Goal: Task Accomplishment & Management: Complete application form

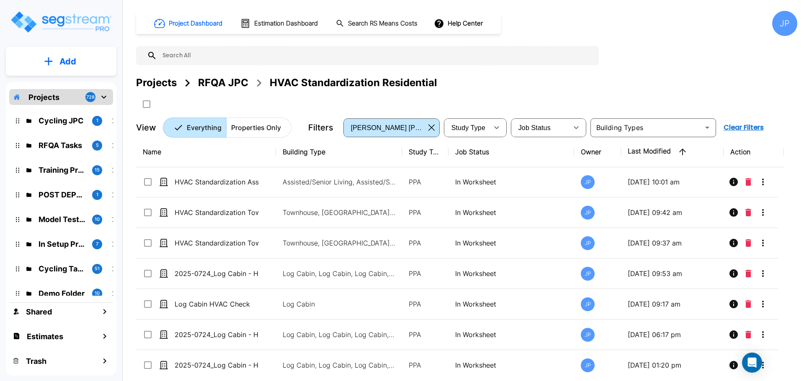
scroll to position [220, 0]
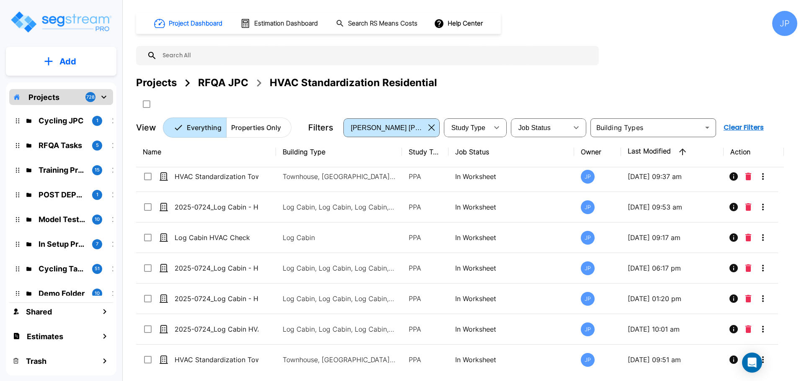
click at [165, 84] on div "Projects" at bounding box center [156, 82] width 41 height 15
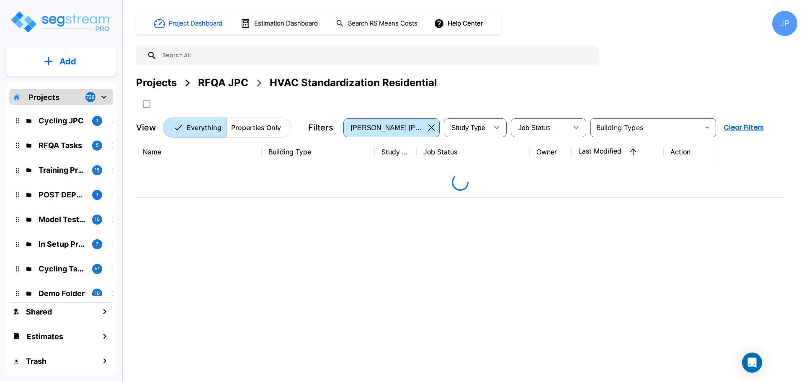
scroll to position [0, 0]
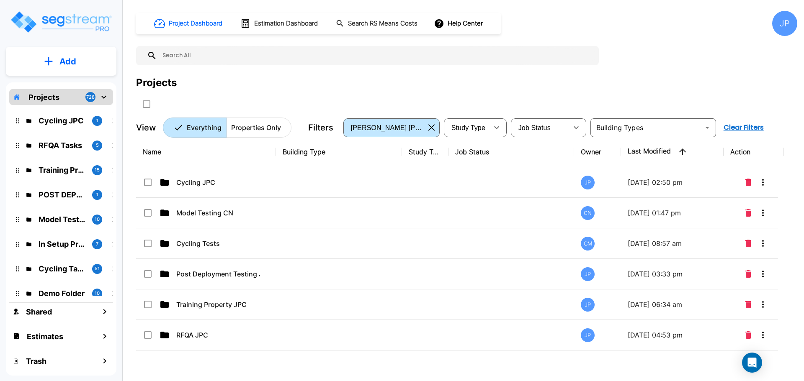
click at [218, 177] on p "Cycling JPC" at bounding box center [218, 182] width 84 height 10
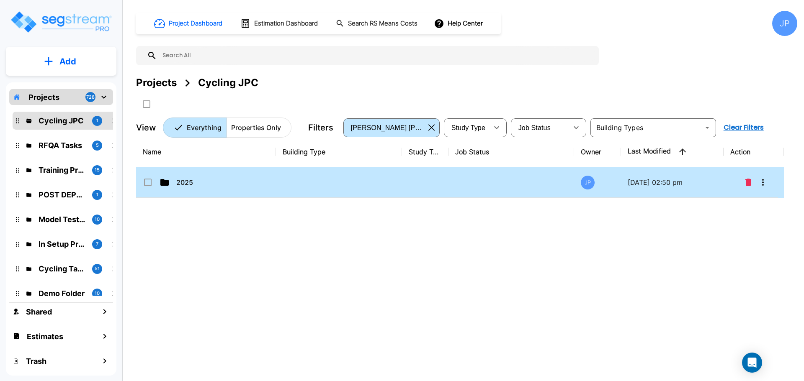
drag, startPoint x: 269, startPoint y: 190, endPoint x: 408, endPoint y: 3, distance: 232.7
click at [268, 190] on td "2025" at bounding box center [206, 182] width 140 height 31
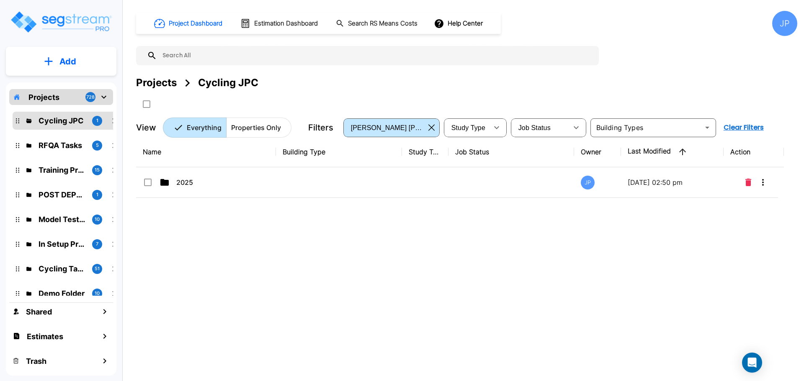
click at [268, 190] on td "2025" at bounding box center [206, 182] width 140 height 31
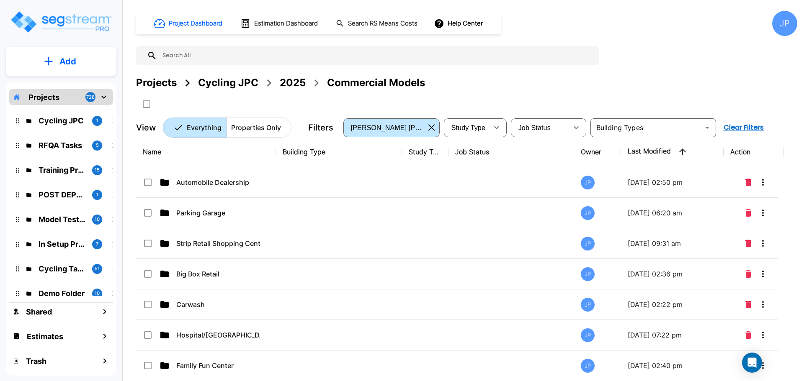
click p "Add"
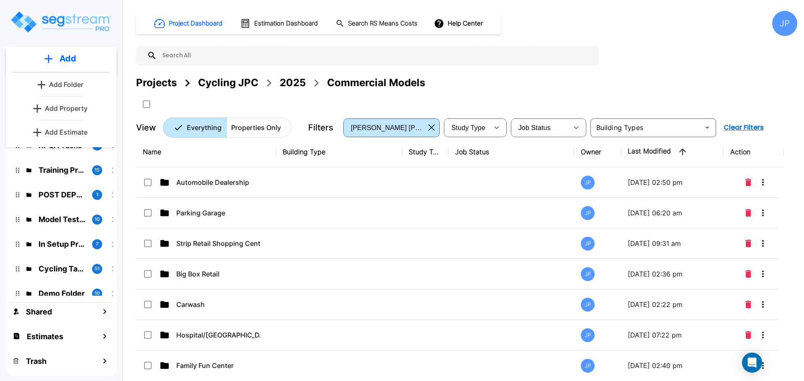
click p "Add Folder"
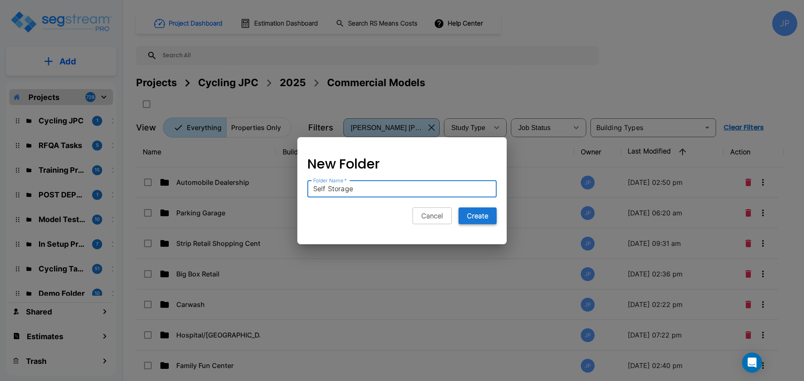
type input "Self Storage"
click button "Create"
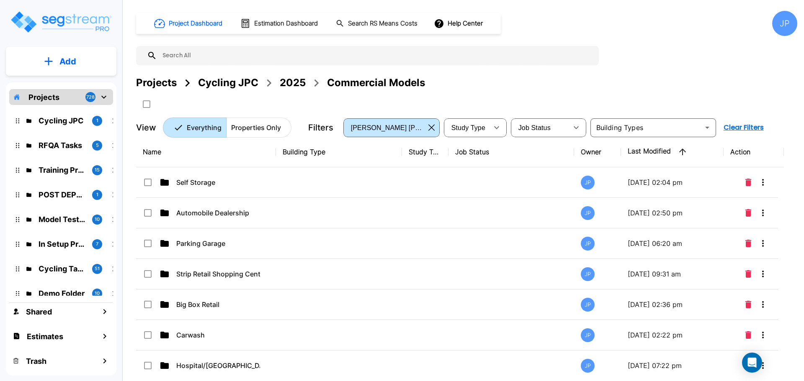
click td
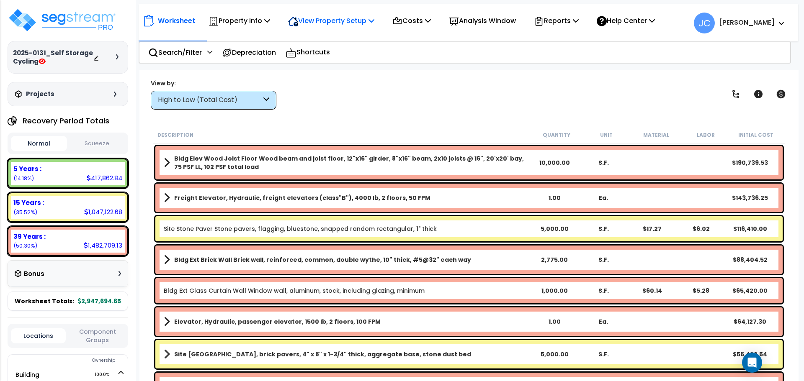
click at [355, 23] on p "View Property Setup" at bounding box center [331, 20] width 86 height 11
click at [337, 56] on link "View Questionnaire" at bounding box center [325, 57] width 83 height 17
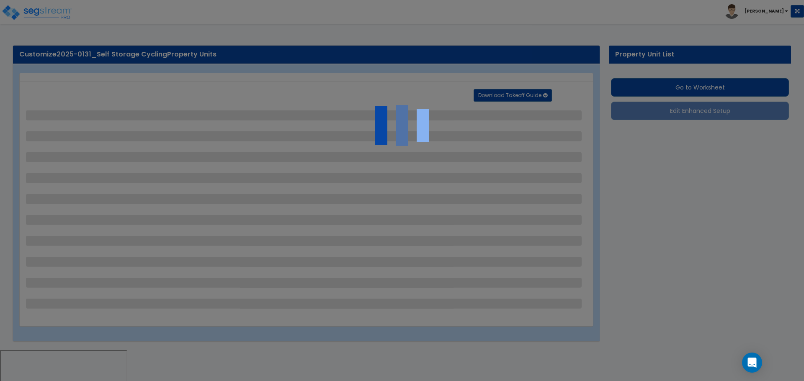
select select "2"
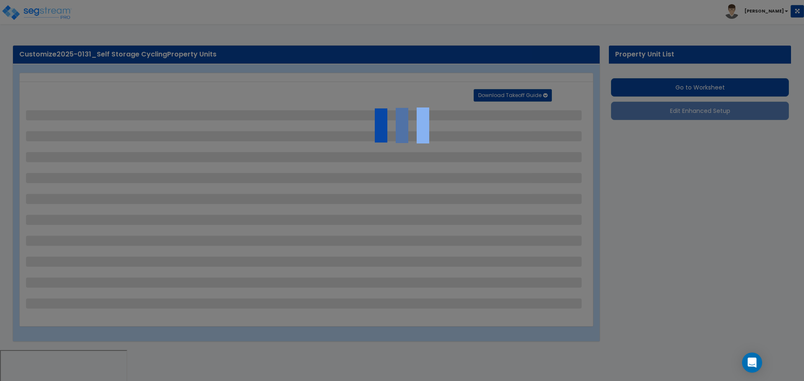
select select "2"
select select "1"
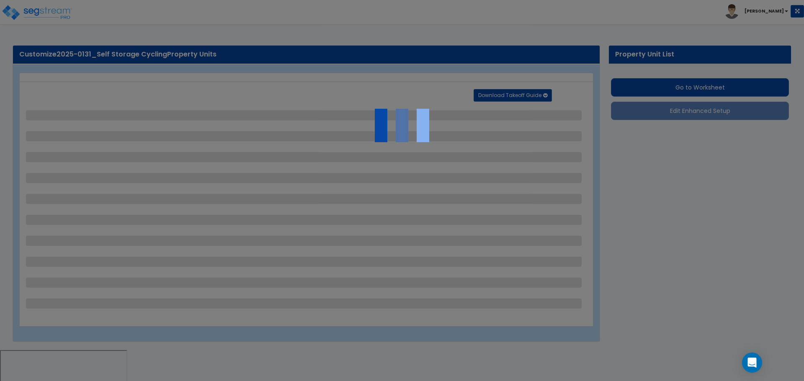
select select "1"
select select "2"
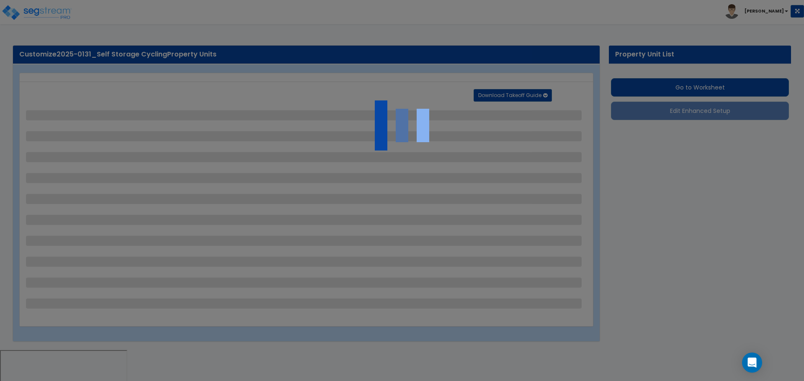
select select "1"
select select "3"
select select "2"
select select "3"
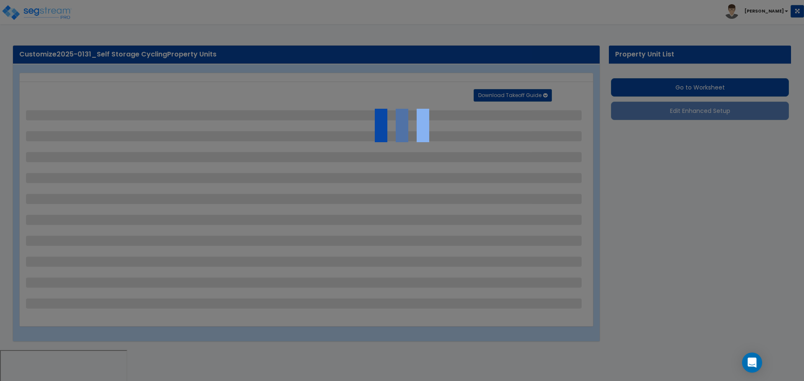
select select "2"
select select "4"
select select "3"
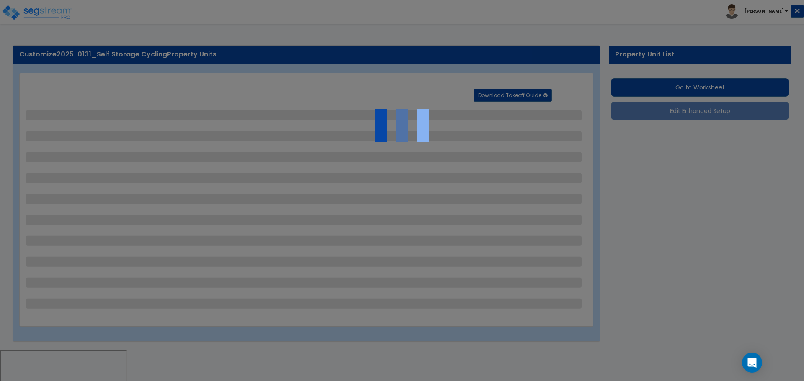
select select "3"
select select "1"
select select "3"
select select "1"
select select "2"
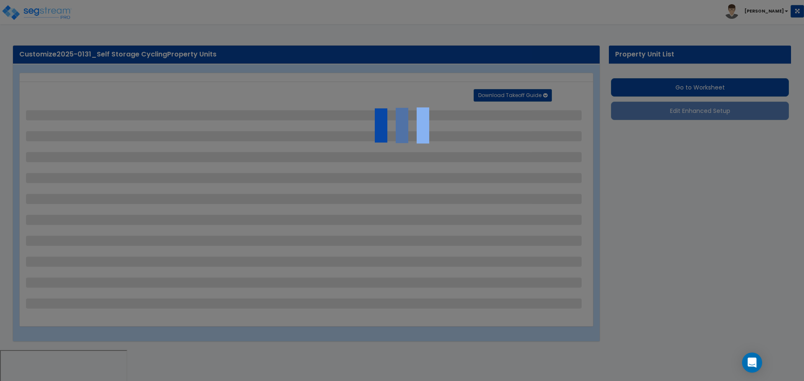
select select "3"
select select "2"
select select "3"
select select "1"
select select "5"
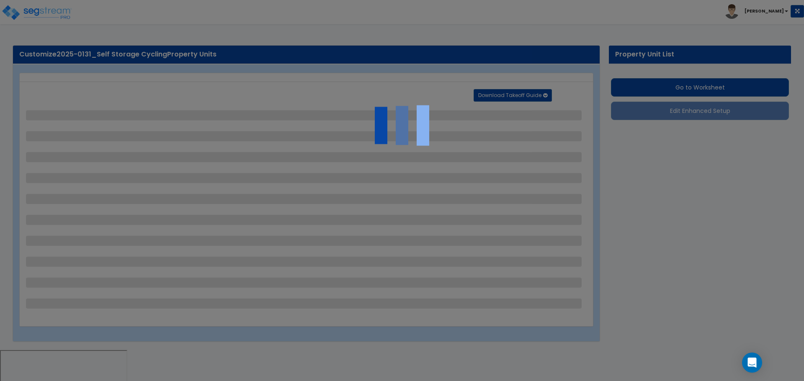
select select "7"
select select "3"
select select "2"
select select "7"
select select "3"
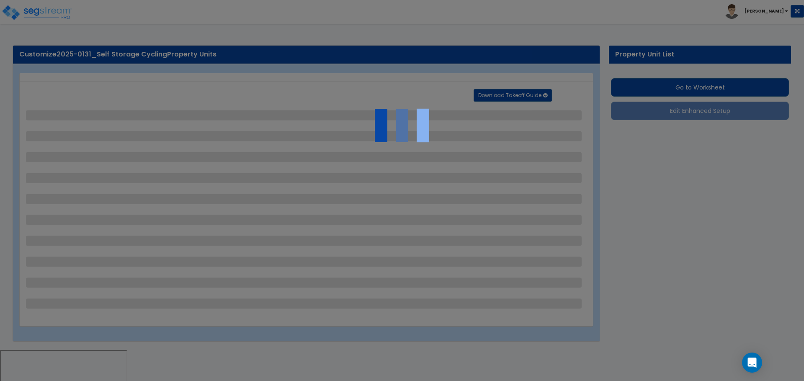
select select "2"
select select "3"
select select "1"
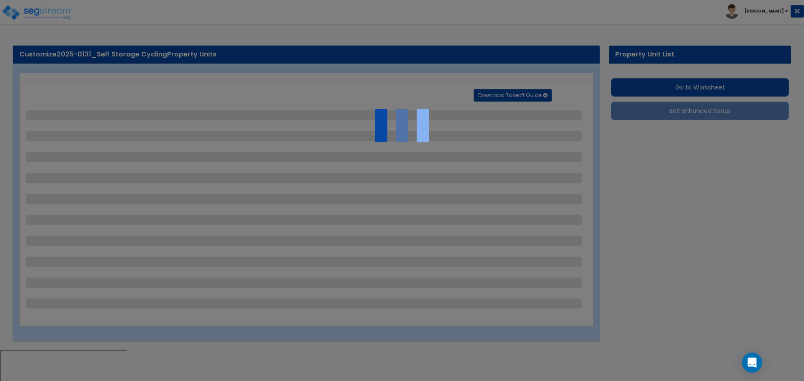
select select "2"
select select "1"
select select "2"
select select "7"
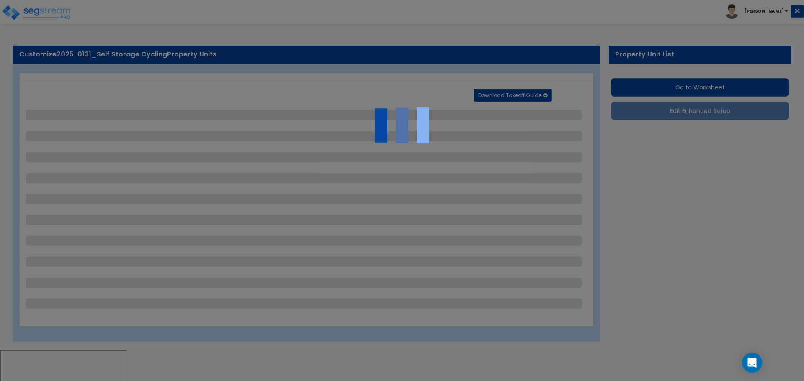
select select "1"
select select "3"
select select "18"
select select "15"
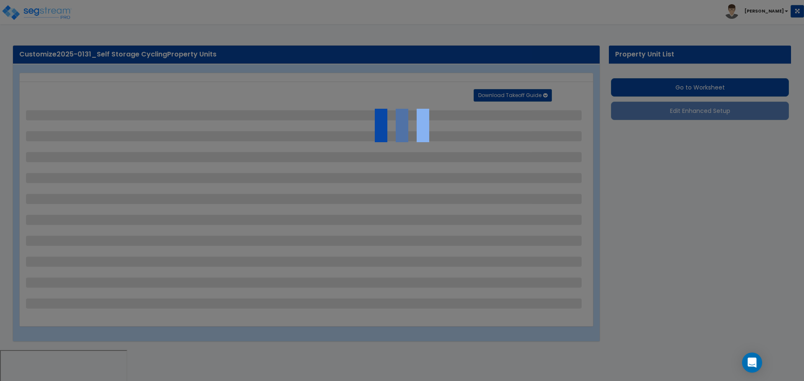
select select "16"
select select "3"
select select "1"
select select "2"
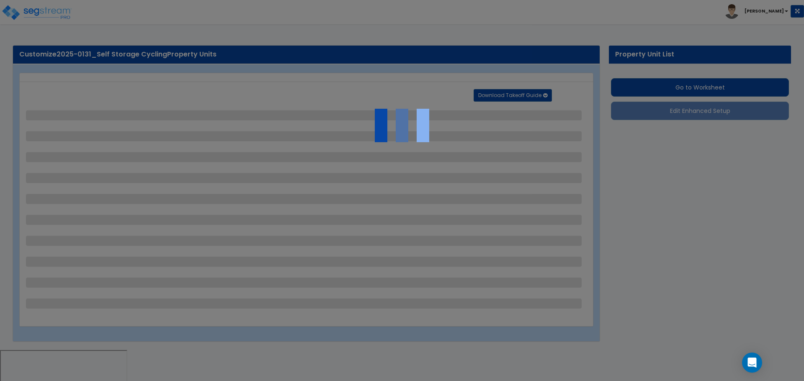
select select "1"
select select "4"
select select "2"
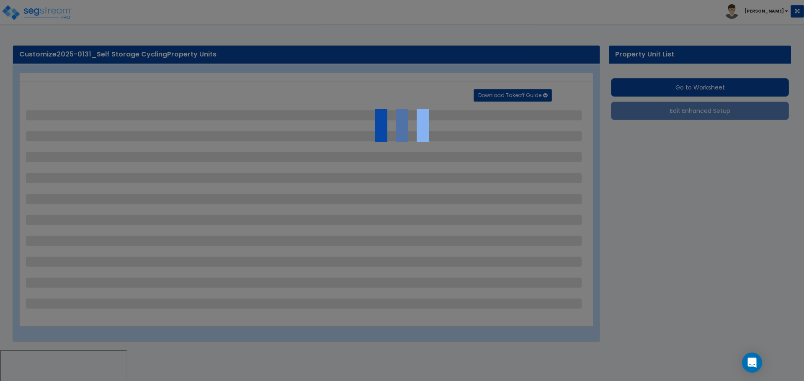
select select "3"
select select "1"
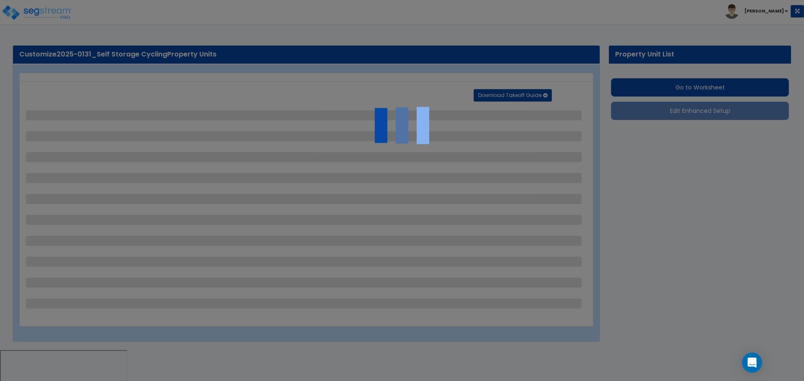
select select "1"
select select "2"
select select "3"
select select "2"
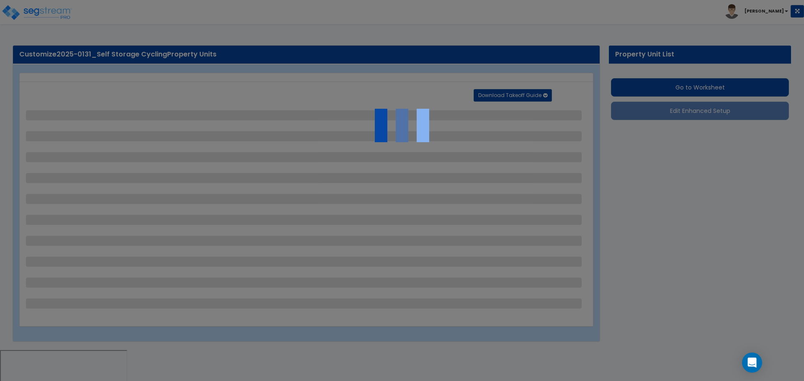
select select "4"
select select "3"
select select "2"
select select "1"
select select "3"
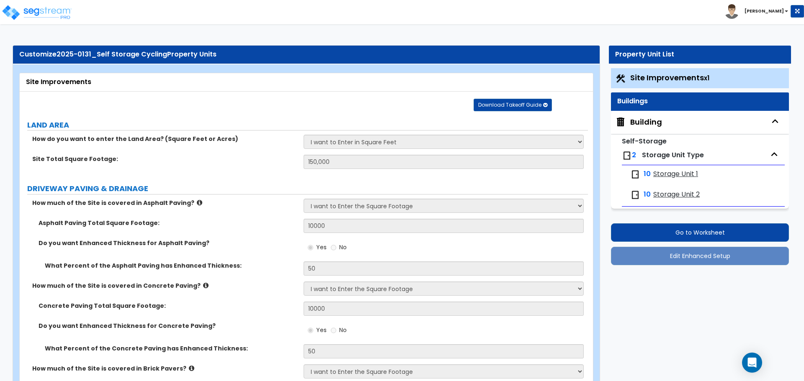
click at [643, 125] on div "Building" at bounding box center [646, 122] width 32 height 11
select select "2"
select select "5"
select select "3"
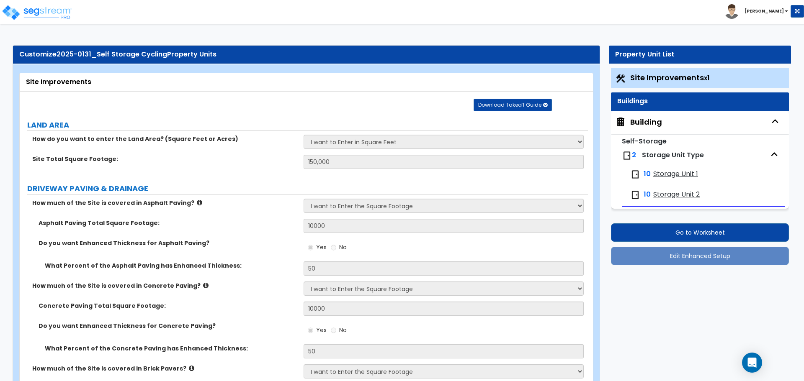
select select "4"
select select "6"
select select "4"
select select "2"
select select "3"
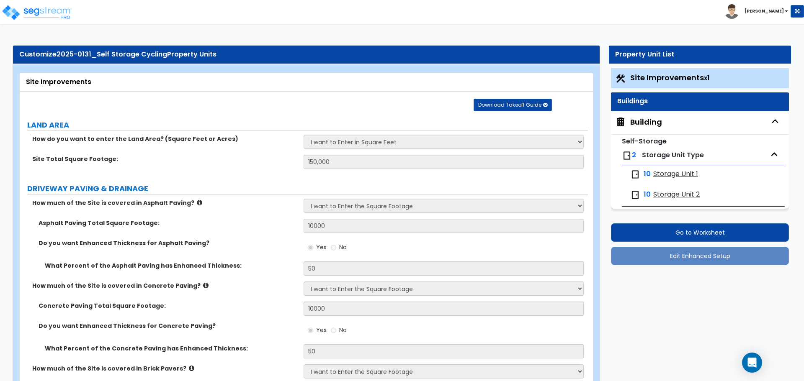
select select "3"
select select "2"
select select "3"
select select "1"
select select "2"
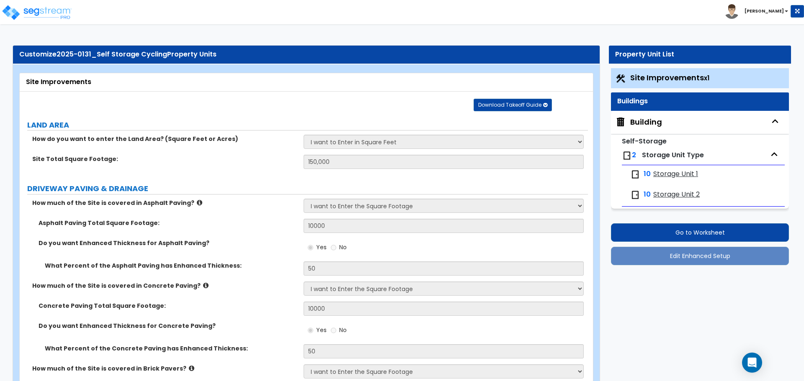
select select "3"
select select "2"
select select "1"
select select "2"
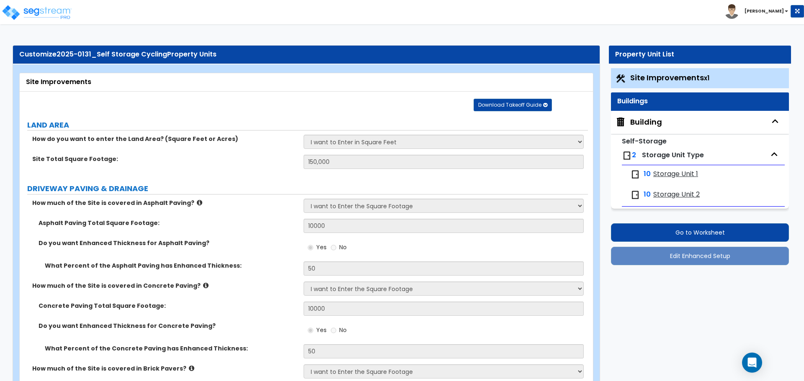
select select "2"
select select "3"
select select "1"
select select "2"
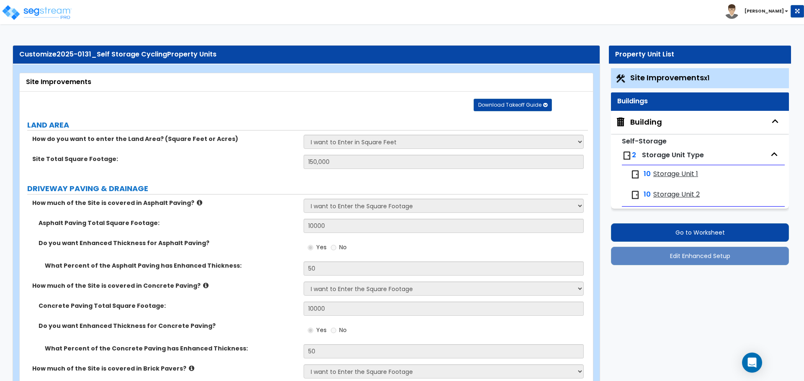
select select "3"
select select "1"
select select "2"
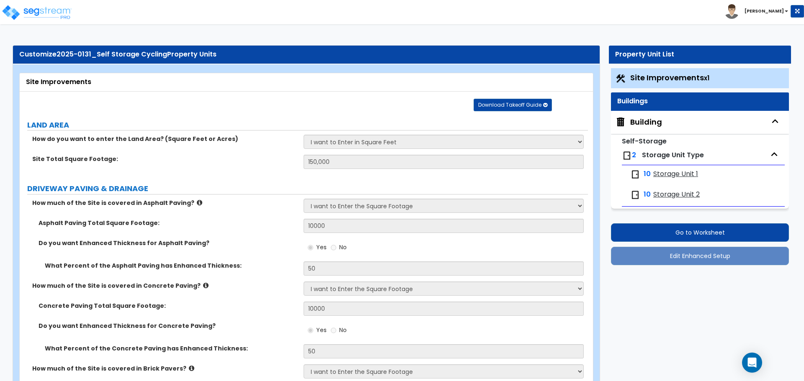
select select "3"
select select "4"
select select "2"
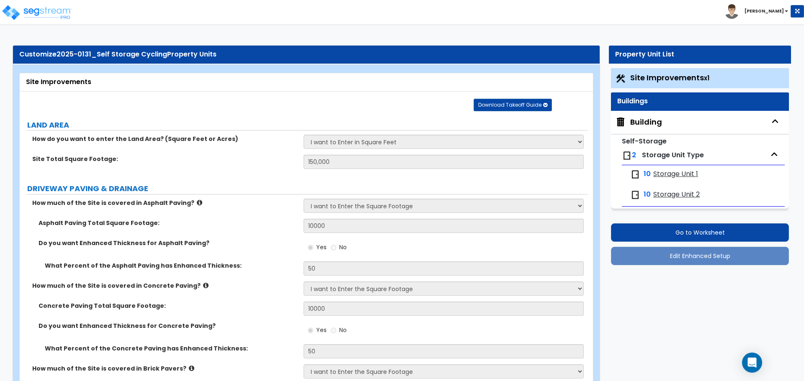
select select "2"
select select "4"
select select "2"
select select "3"
select select "1"
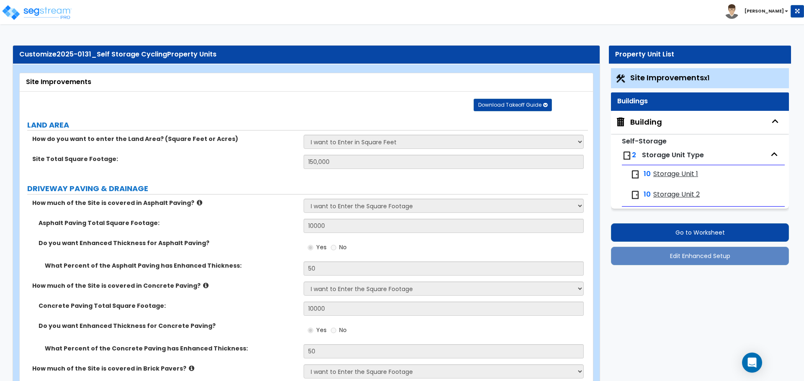
select select "2"
select select "3"
select select "1"
select select "3"
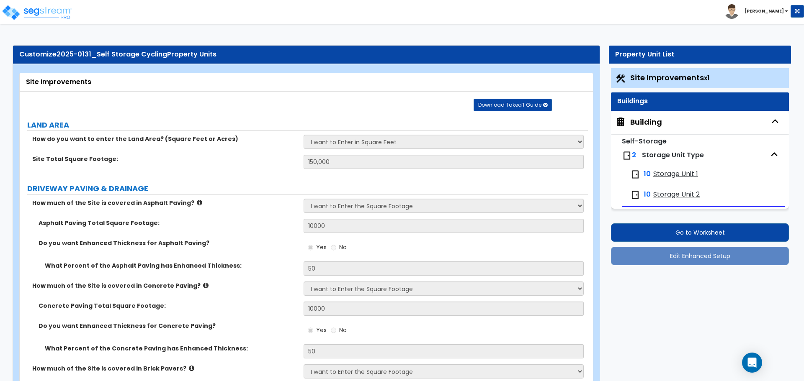
select select "2"
select select "3"
select select "2"
select select "5"
select select "2"
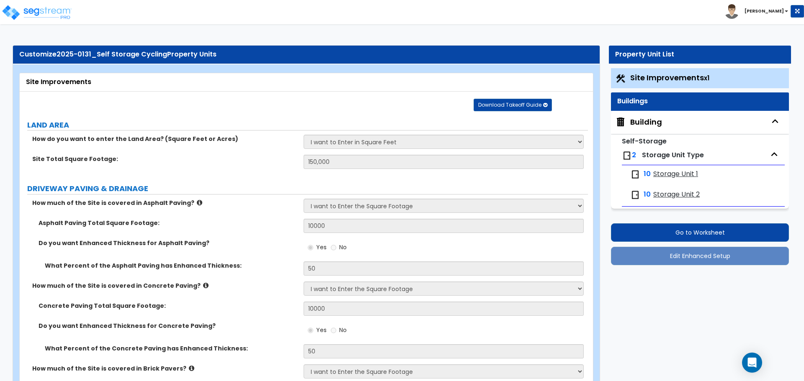
select select "2"
select select "1"
select select "3"
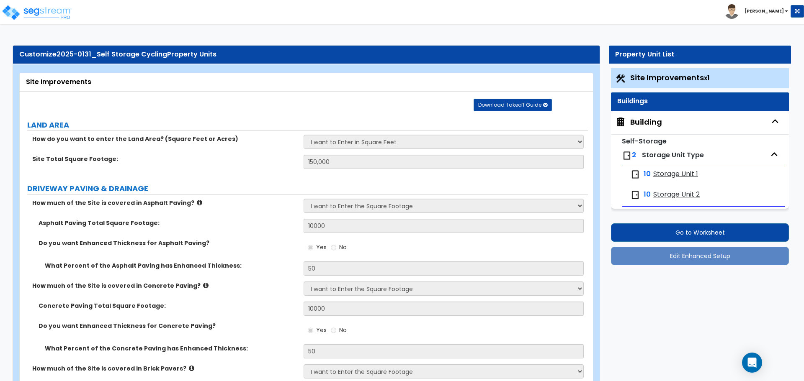
select select "2"
select select "1"
select select "2"
select select "1"
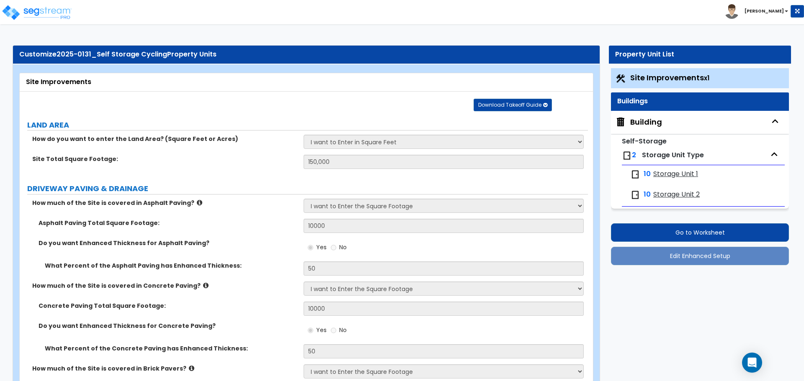
select select "3"
select select "1"
select select "2"
select select "3"
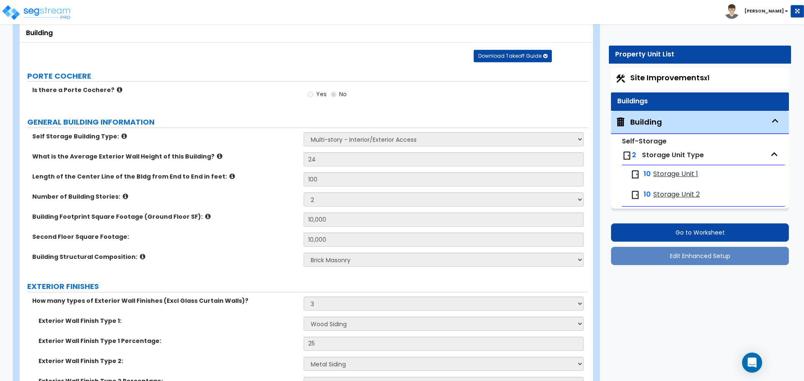
radio input "true"
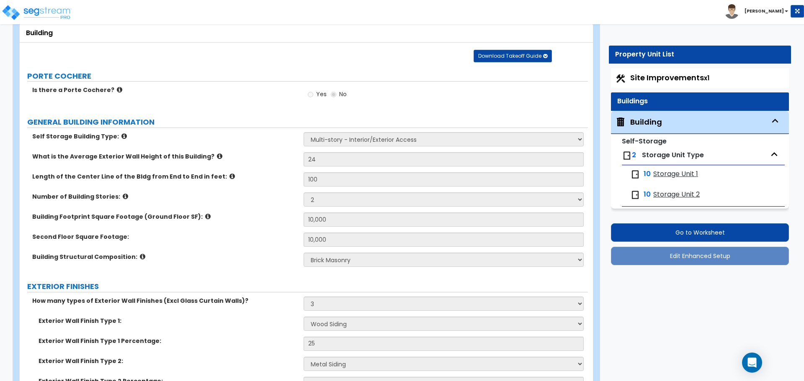
radio input "true"
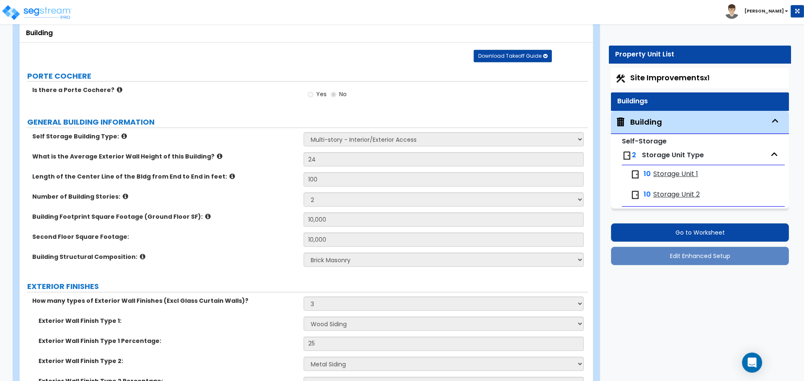
radio input "true"
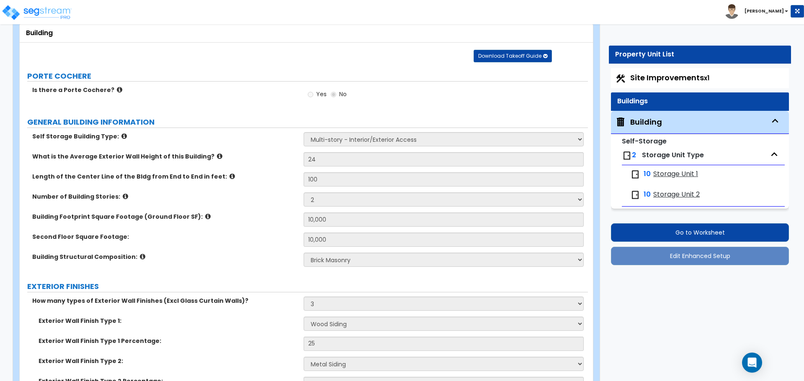
radio input "true"
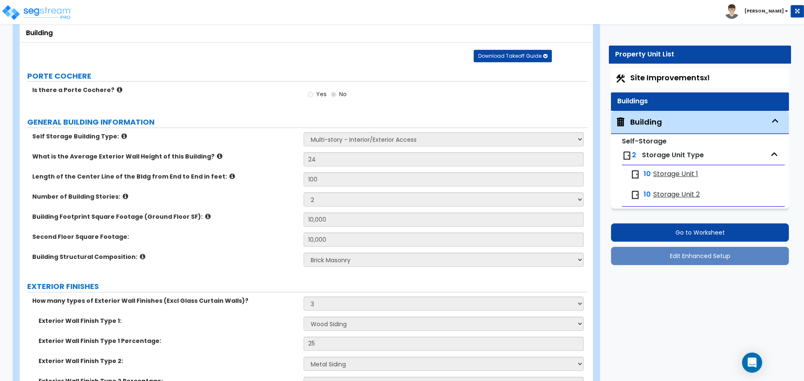
radio input "true"
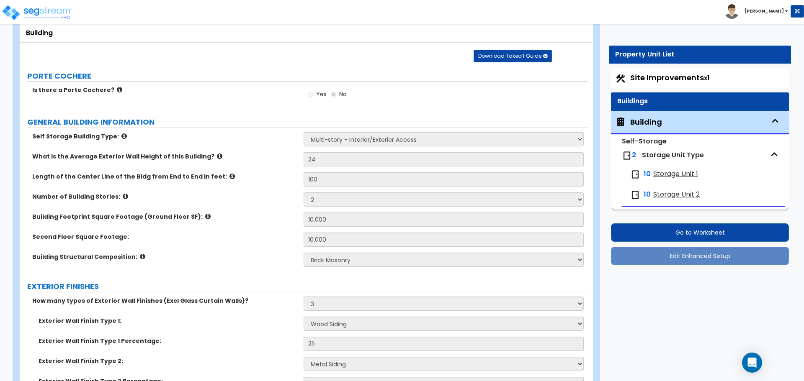
radio input "true"
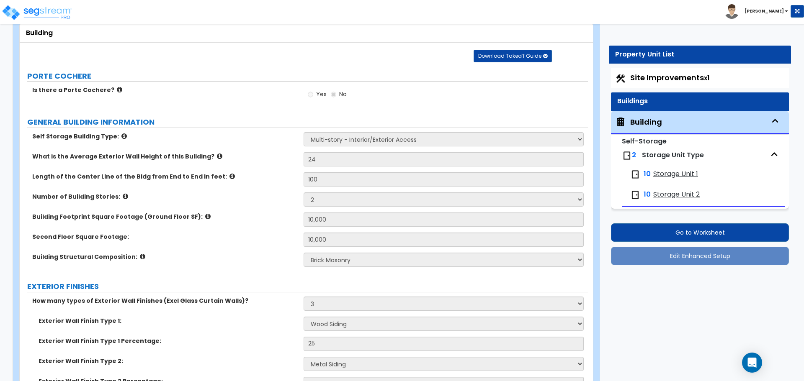
radio input "true"
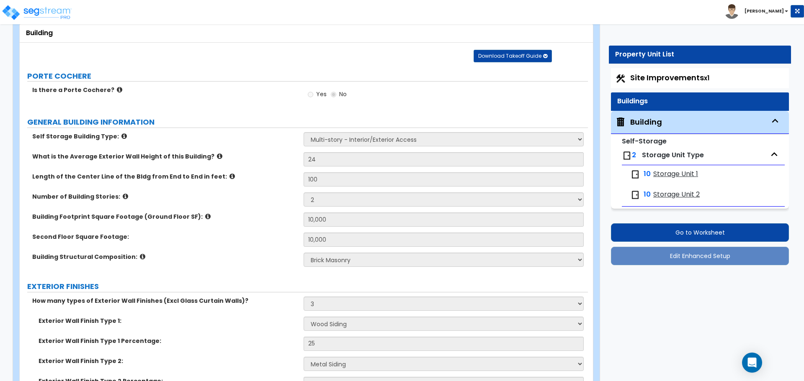
radio input "true"
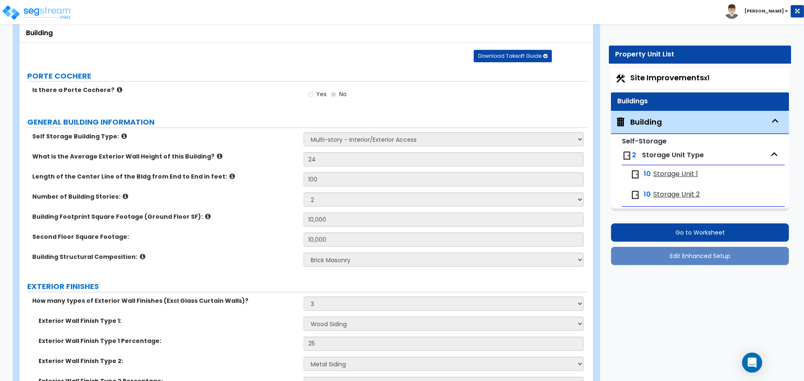
radio input "true"
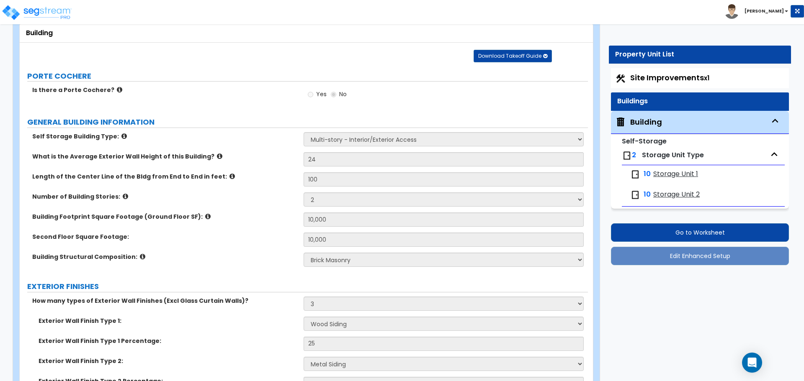
radio input "true"
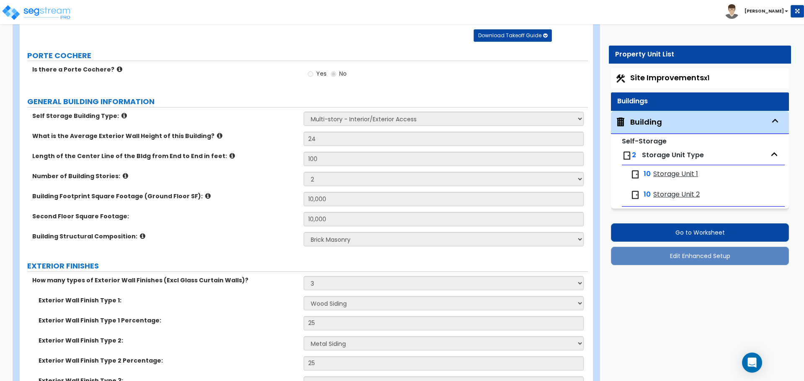
scroll to position [73, 0]
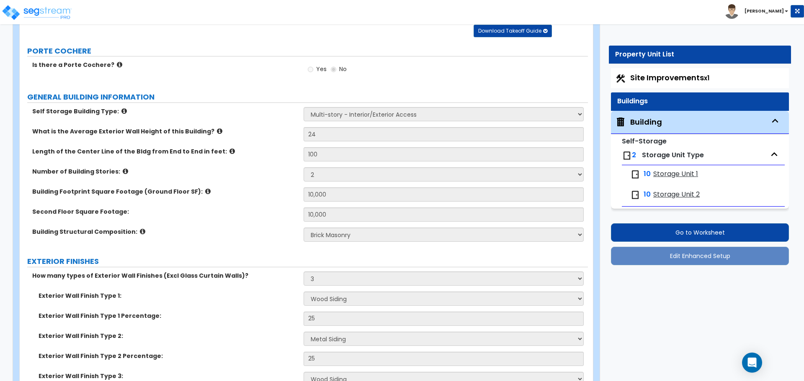
radio input "true"
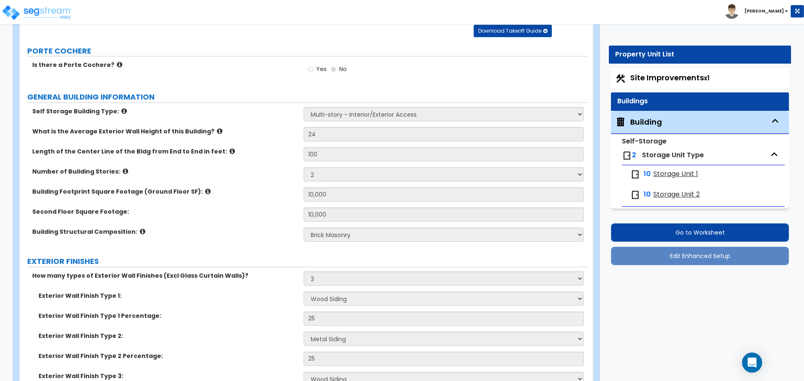
radio input "true"
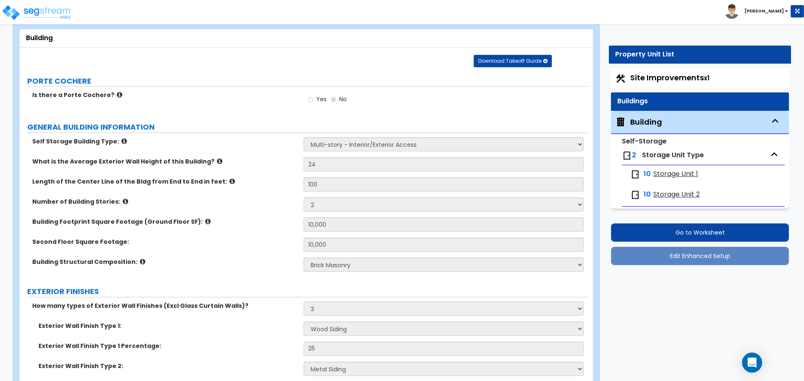
scroll to position [31, 0]
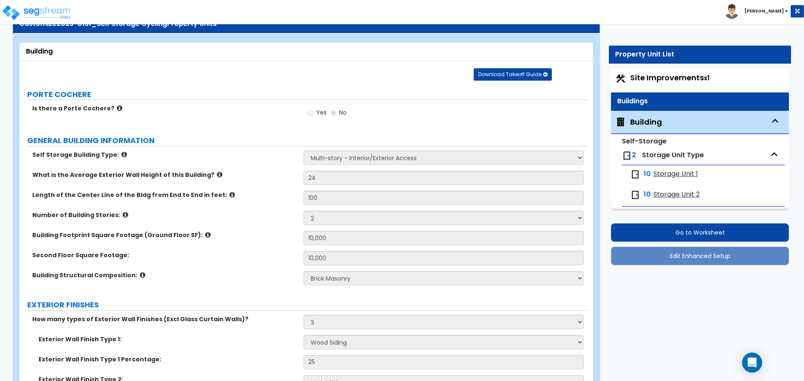
click at [665, 167] on div "10 Storage Unit 1" at bounding box center [703, 174] width 154 height 18
click at [660, 171] on span "Storage Unit 1" at bounding box center [675, 175] width 45 height 10
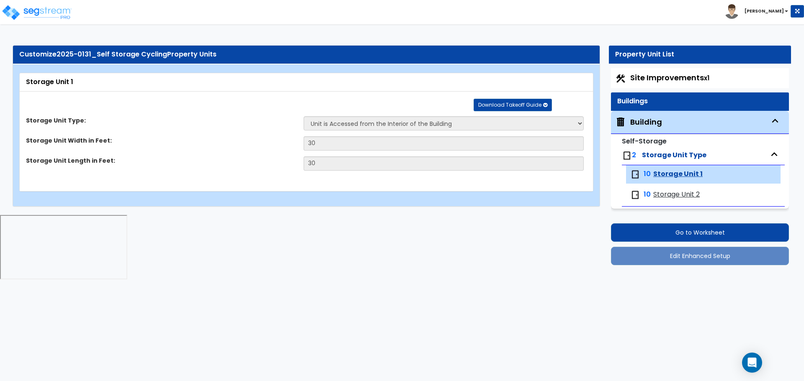
click at [670, 194] on span "Storage Unit 2" at bounding box center [676, 195] width 46 height 10
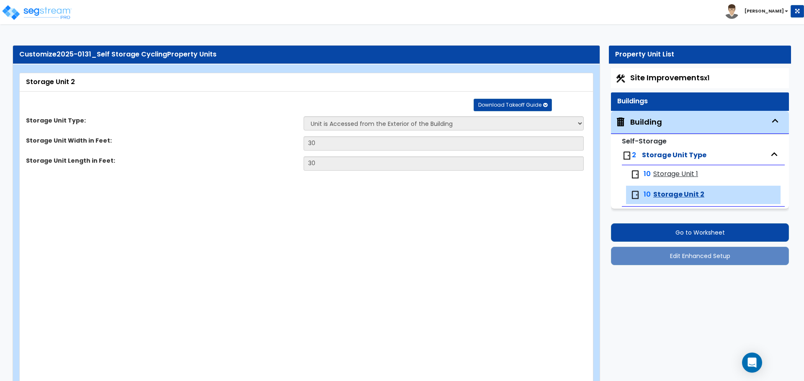
click at [657, 172] on span "Storage Unit 1" at bounding box center [675, 175] width 45 height 10
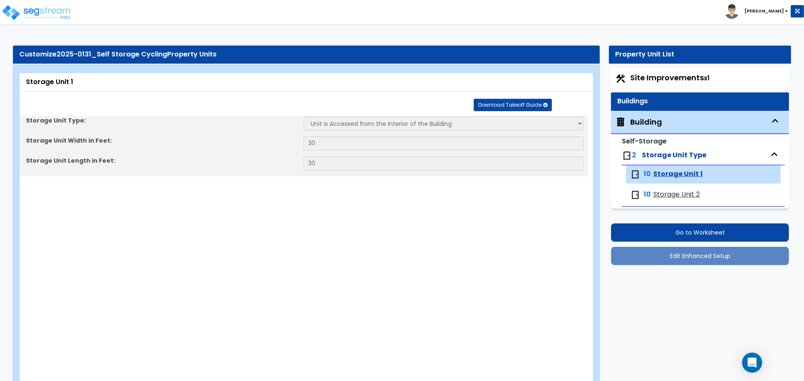
click at [670, 195] on span "Storage Unit 2" at bounding box center [676, 195] width 46 height 10
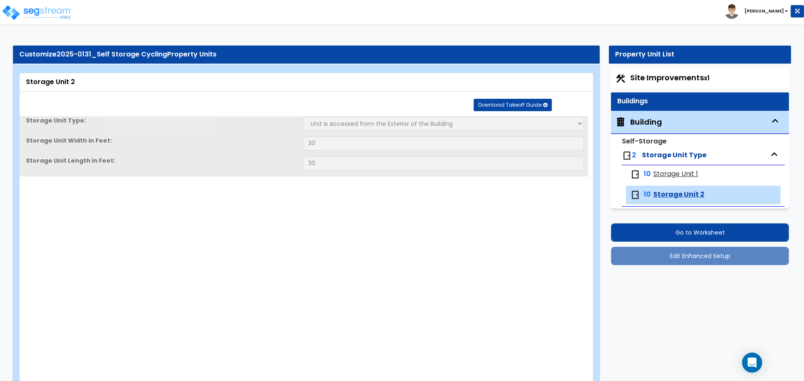
click at [661, 176] on span "Storage Unit 1" at bounding box center [675, 175] width 45 height 10
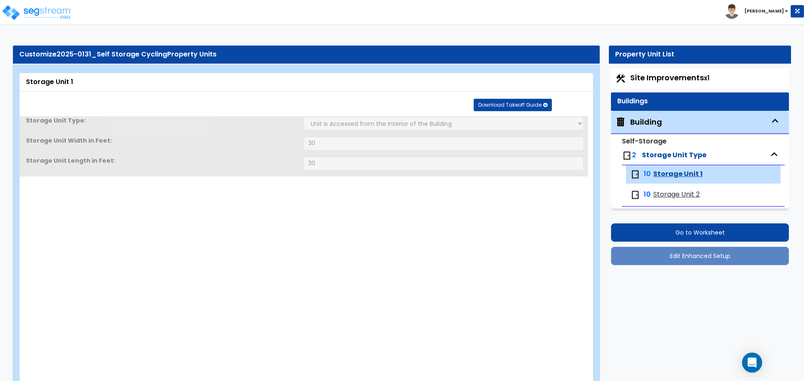
click at [639, 121] on div "Building" at bounding box center [646, 122] width 32 height 11
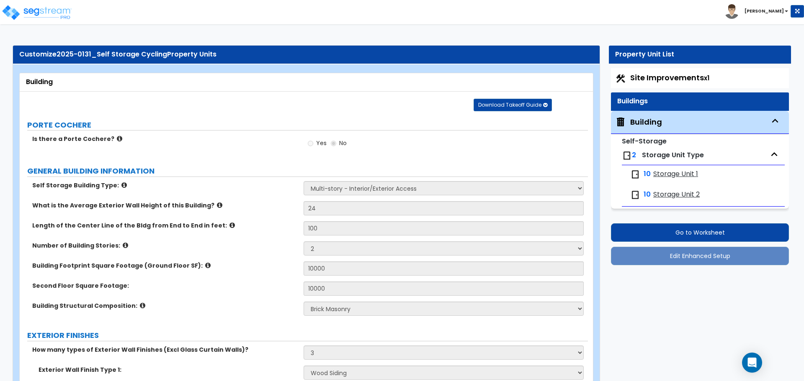
click at [643, 84] on div "Site Improvements x1" at bounding box center [700, 78] width 178 height 20
click at [641, 80] on span "Site Improvements x1" at bounding box center [669, 77] width 79 height 10
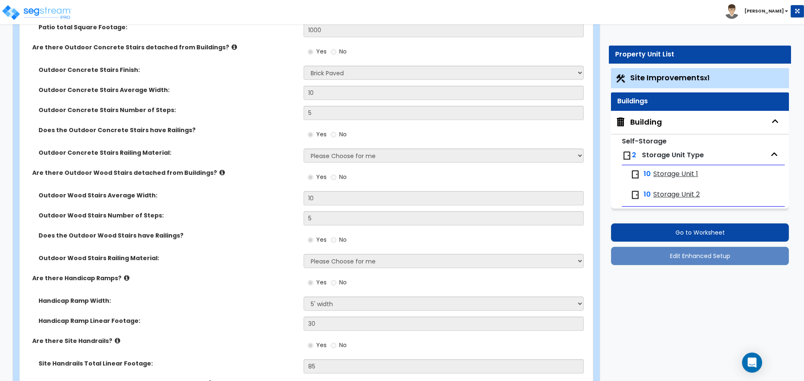
scroll to position [1528, 0]
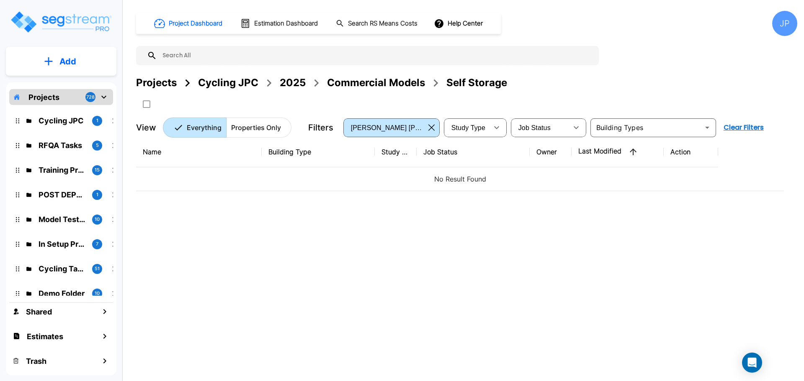
click at [90, 67] on button "Add" at bounding box center [61, 61] width 110 height 24
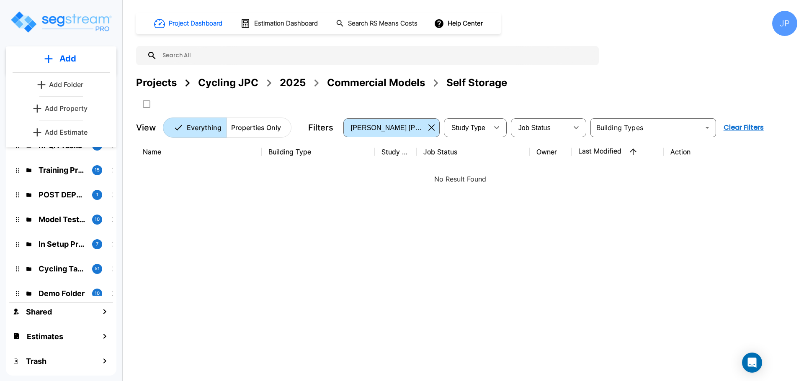
click at [78, 106] on p "Add Property" at bounding box center [66, 108] width 43 height 10
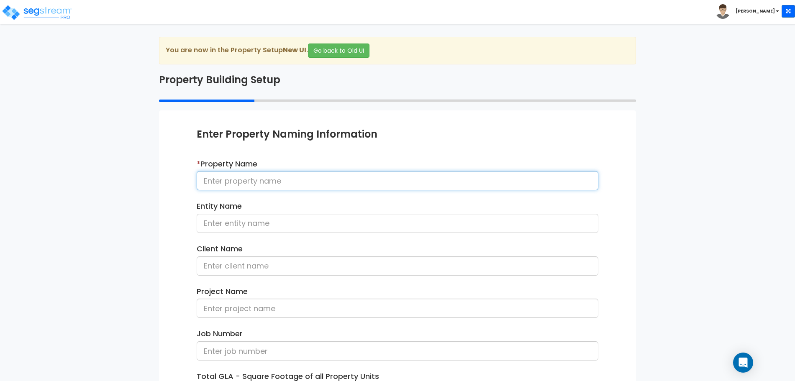
click at [277, 185] on input at bounding box center [398, 180] width 402 height 19
type input "Self-Storage 090525"
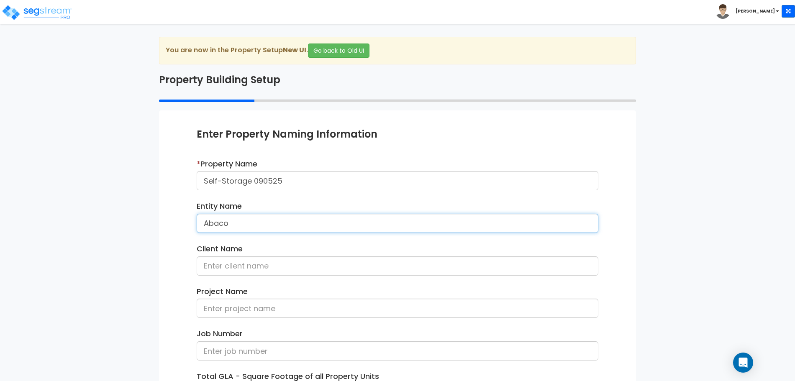
type input "Abaco"
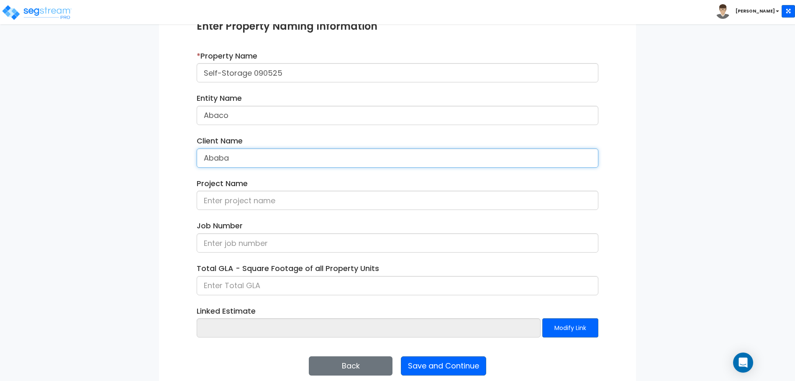
scroll to position [114, 0]
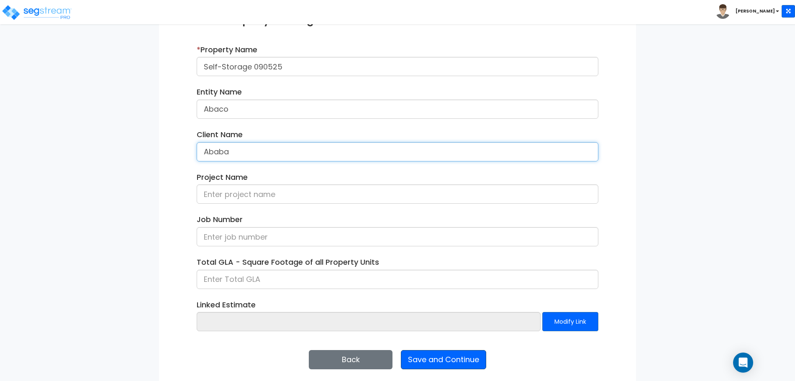
type input "Ababa"
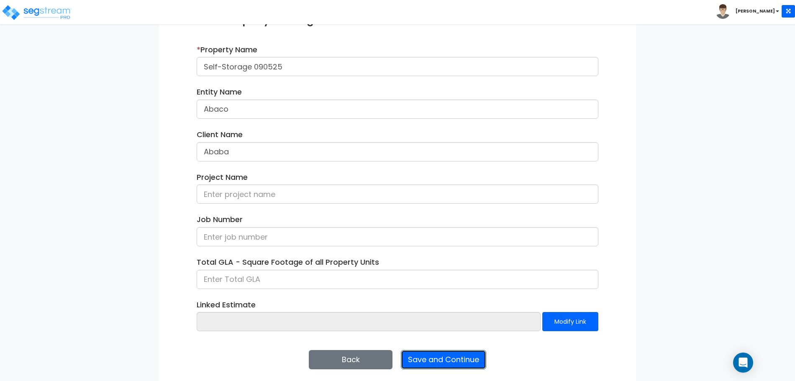
click at [427, 357] on button "Save and Continue" at bounding box center [443, 359] width 85 height 19
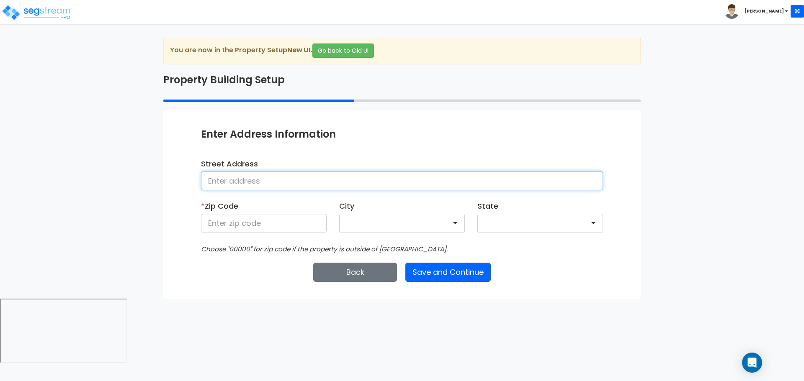
click at [296, 178] on input at bounding box center [402, 180] width 402 height 19
type input "[STREET_ADDRESS]"
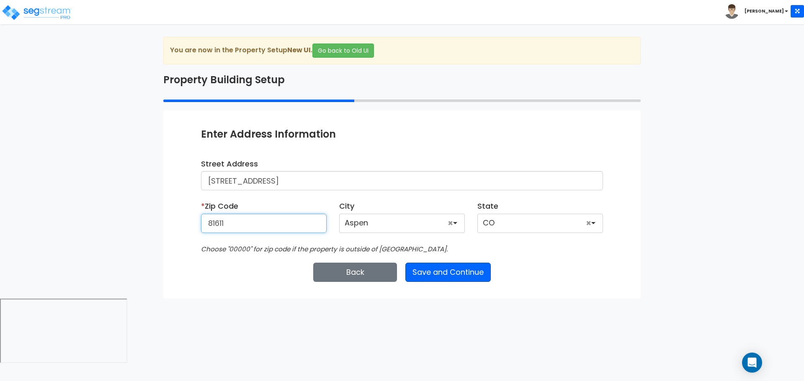
type input "81611"
click at [441, 270] on button "Save and Continue" at bounding box center [447, 272] width 85 height 19
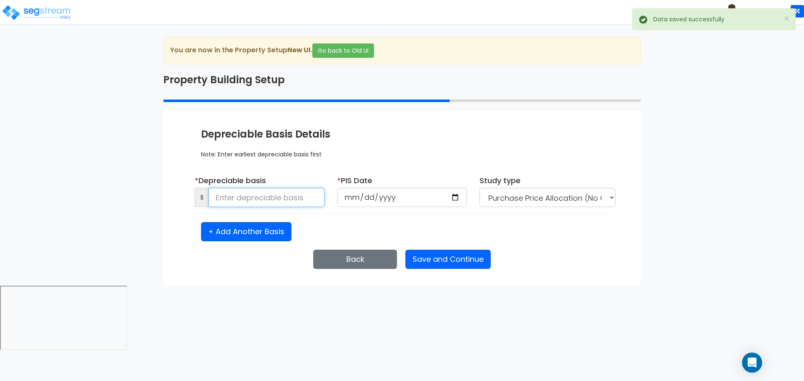
click at [270, 202] on input at bounding box center [266, 197] width 116 height 19
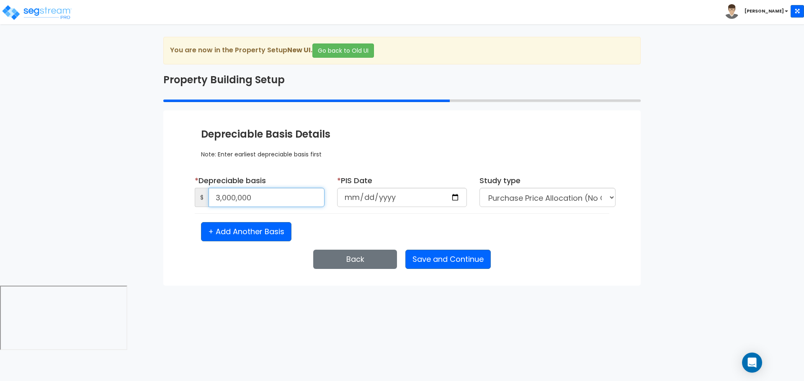
type input "3,000,000"
type input "[DATE]"
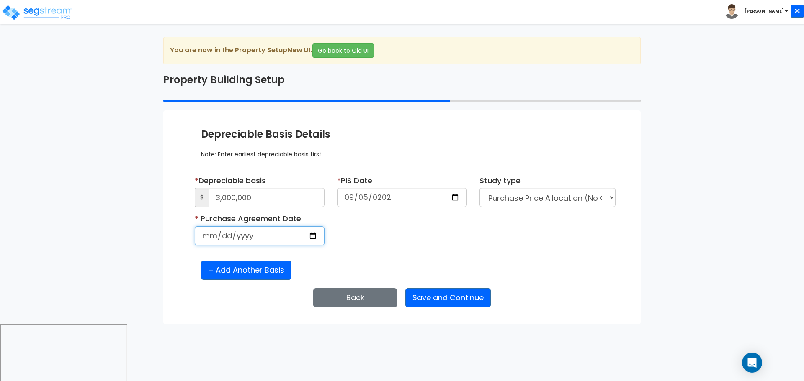
click at [202, 239] on input "date" at bounding box center [260, 235] width 130 height 19
type input "[DATE]"
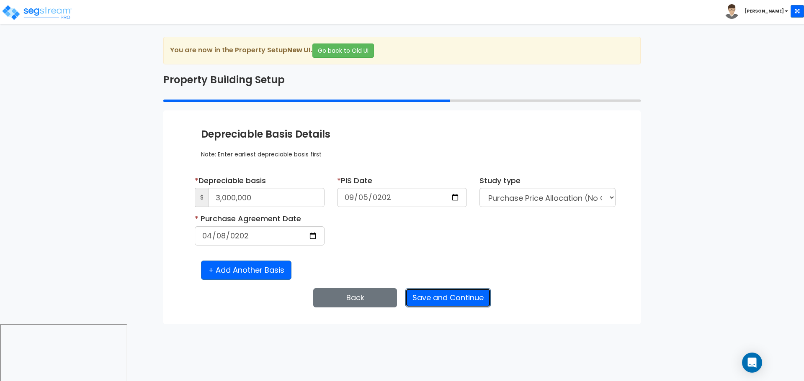
click at [463, 291] on button "Save and Continue" at bounding box center [447, 297] width 85 height 19
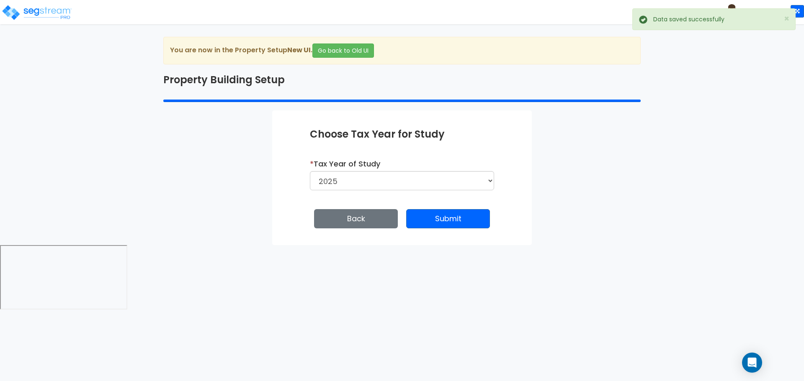
click at [454, 230] on div "Enter Property Naming Information * Property Name Self-Storage 090525 Entity Na…" at bounding box center [401, 177] width 259 height 135
click at [450, 223] on button "Submit" at bounding box center [448, 218] width 84 height 19
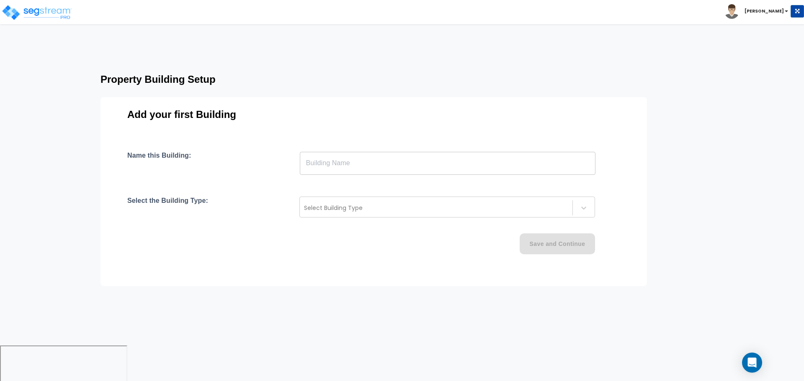
click at [384, 166] on input "text" at bounding box center [447, 163] width 295 height 23
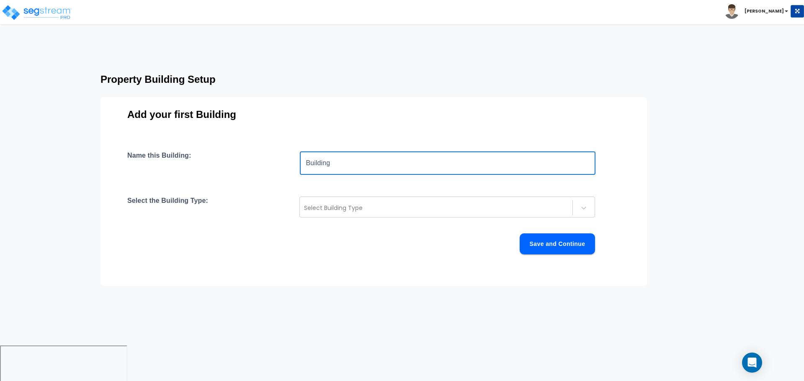
type input "Building"
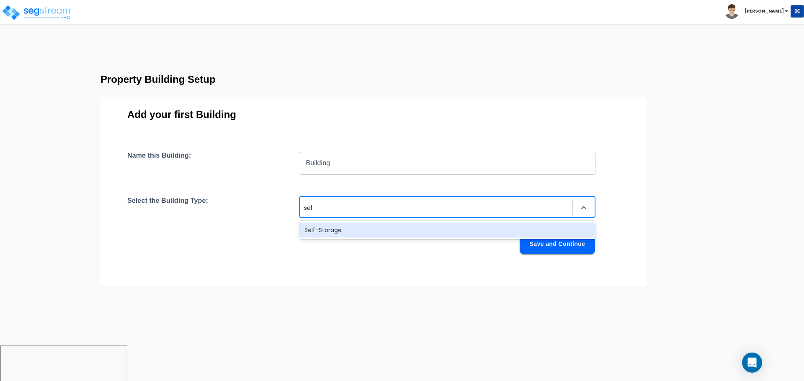
type input "self"
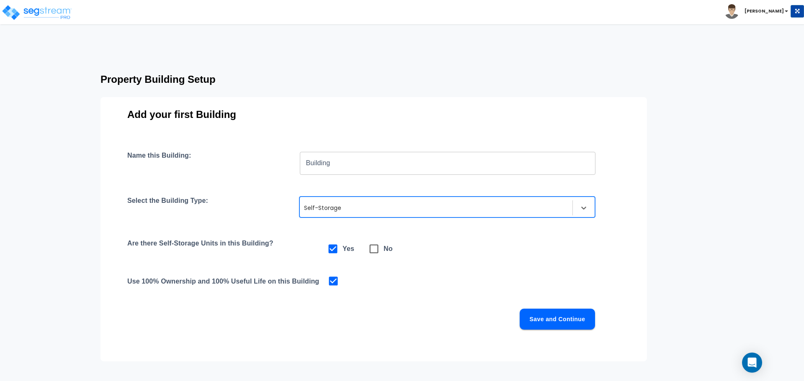
click at [559, 310] on button "Save and Continue" at bounding box center [556, 319] width 75 height 21
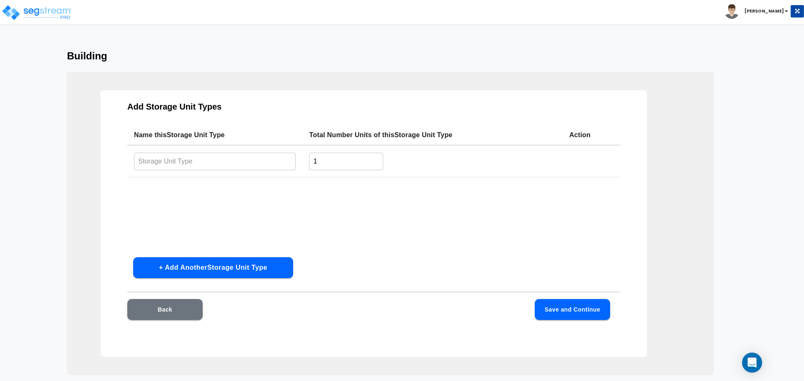
click at [254, 158] on input "text" at bounding box center [215, 161] width 162 height 18
type input "Type 1"
type input "10"
click at [249, 266] on button "+ Add Another Storage Unit Type" at bounding box center [213, 267] width 160 height 21
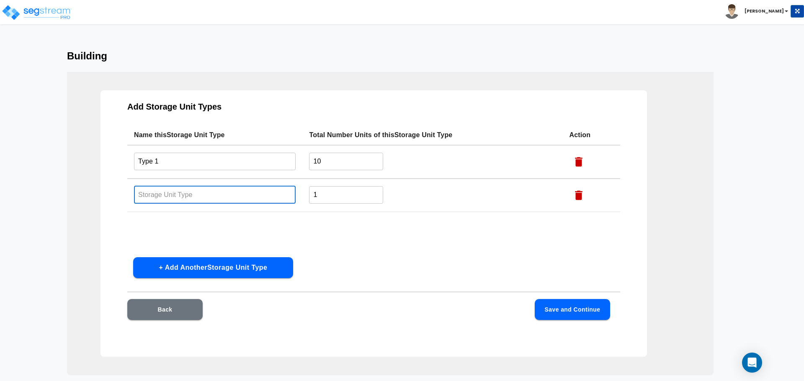
click at [201, 191] on input "text" at bounding box center [215, 195] width 162 height 18
type input "Type 2"
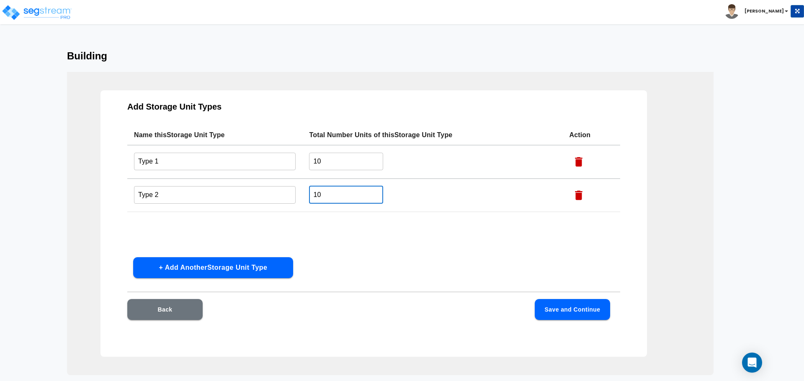
type input "10"
click at [258, 272] on button "+ Add Another Storage Unit Type" at bounding box center [213, 267] width 160 height 21
click at [217, 231] on input "text" at bounding box center [215, 228] width 162 height 18
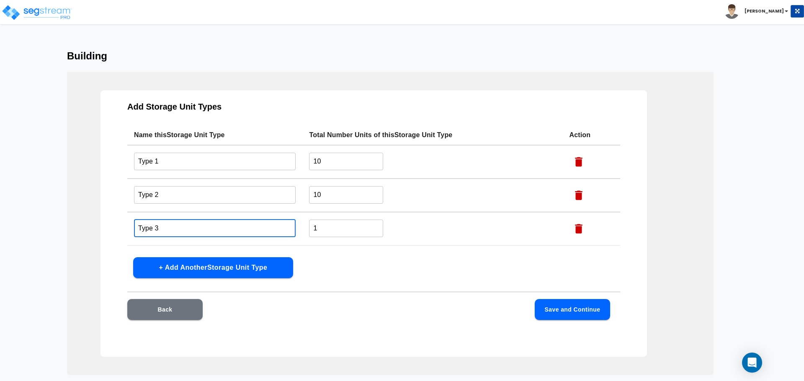
type input "Type 3"
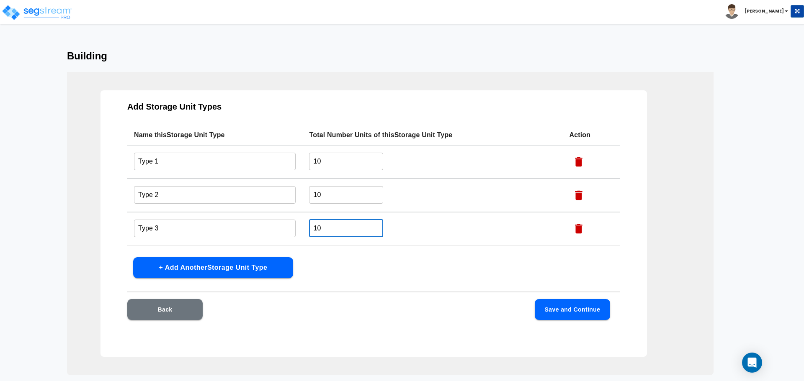
type input "10"
click at [540, 303] on button "Save and Continue" at bounding box center [571, 309] width 75 height 21
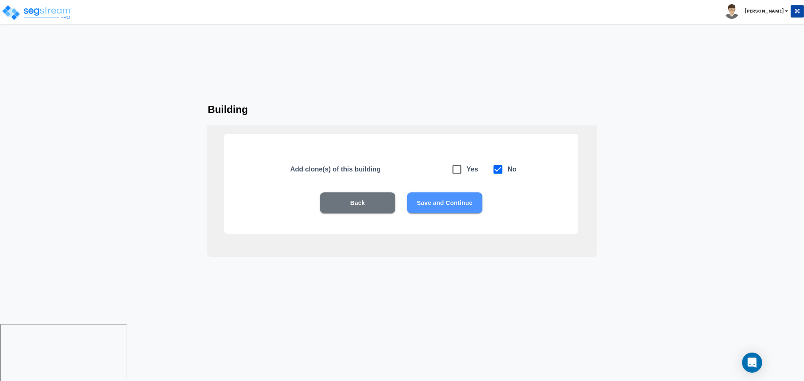
click at [434, 210] on button "Save and Continue" at bounding box center [444, 203] width 75 height 21
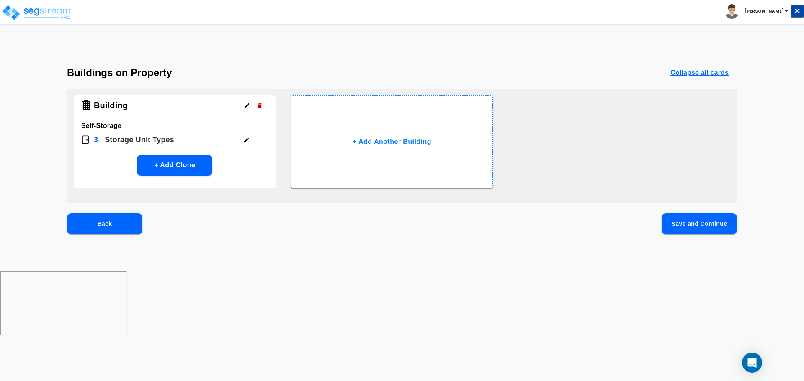
click at [676, 217] on button "Save and Continue" at bounding box center [698, 223] width 75 height 21
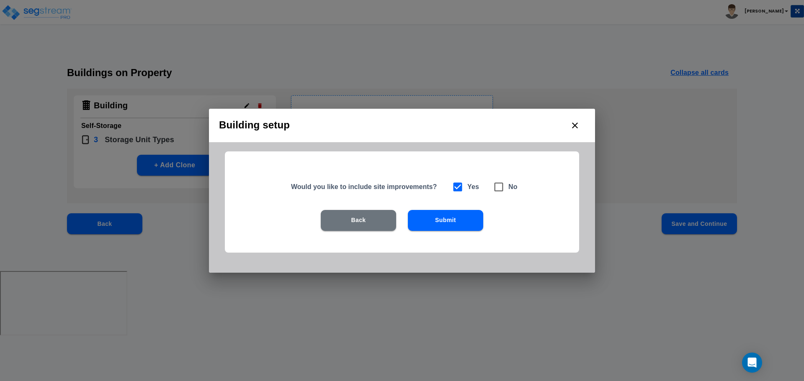
click at [463, 216] on button "Submit" at bounding box center [445, 220] width 75 height 21
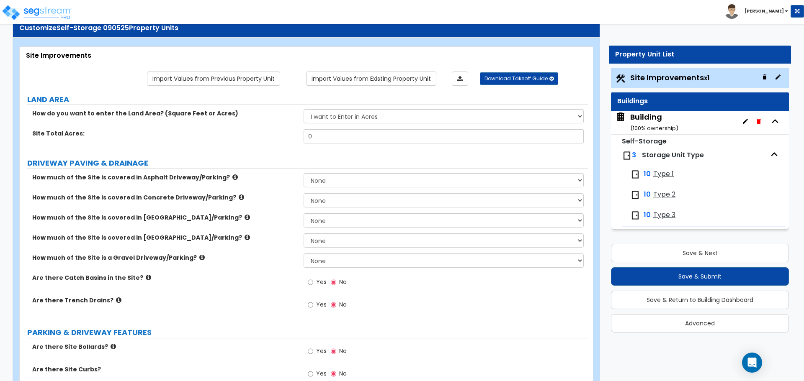
scroll to position [27, 0]
click at [367, 120] on select "I want to Enter in Acres I want to Enter in Square Feet" at bounding box center [443, 116] width 280 height 14
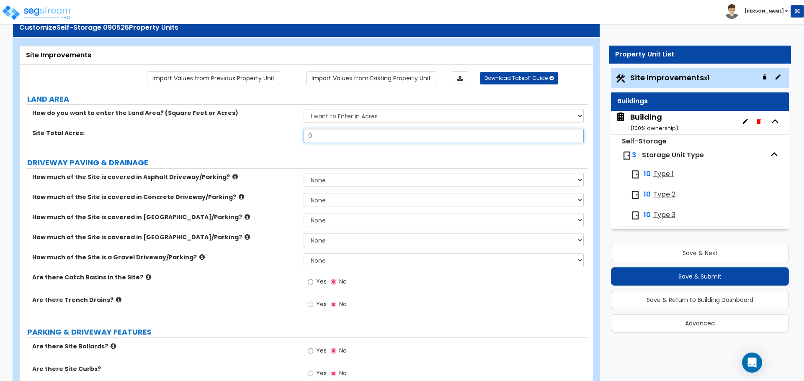
drag, startPoint x: 328, startPoint y: 133, endPoint x: 283, endPoint y: 130, distance: 45.3
click at [284, 131] on div "Site Total Acres: 0" at bounding box center [304, 139] width 568 height 20
type input "1"
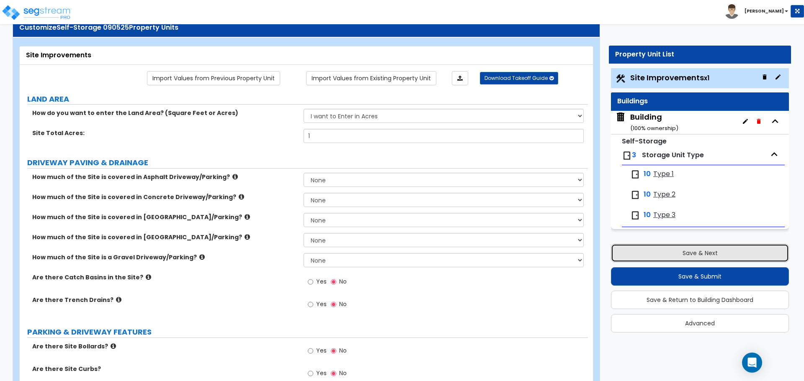
click at [637, 250] on button "Save & Next" at bounding box center [700, 253] width 178 height 18
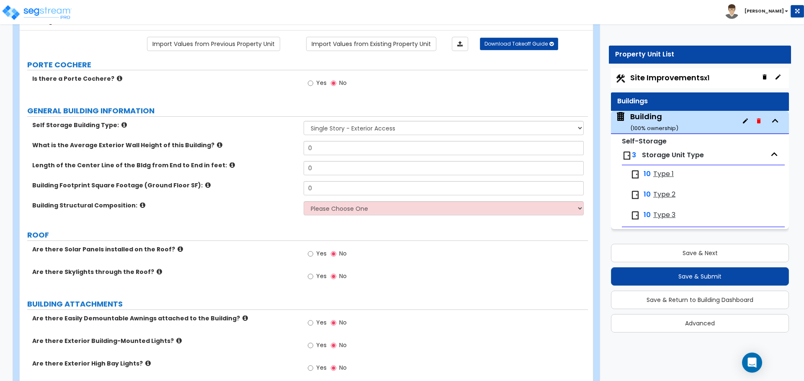
scroll to position [56, 0]
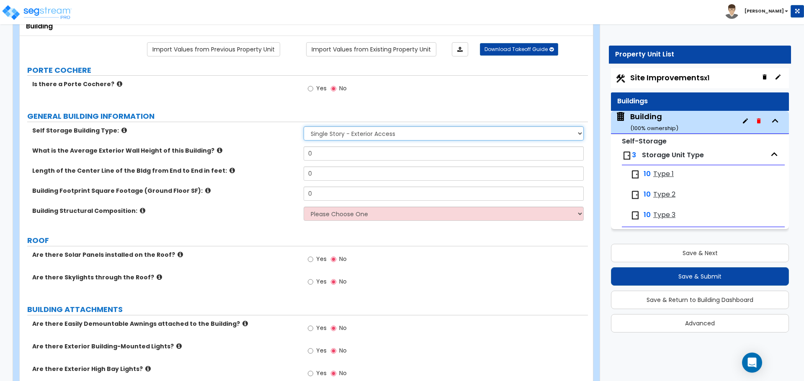
click at [371, 131] on select "Single Story - Exterior Access Multi-story - Interior/Exterior Access" at bounding box center [443, 133] width 280 height 14
click at [303, 126] on select "Single Story - Exterior Access Multi-story - Interior/Exterior Access" at bounding box center [443, 133] width 280 height 14
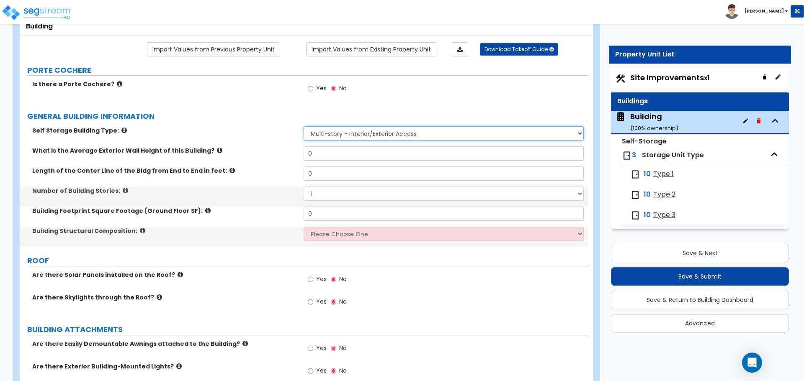
click at [386, 126] on select "Single Story - Exterior Access Multi-story - Interior/Exterior Access" at bounding box center [443, 133] width 280 height 14
select select "1"
click at [303, 126] on select "Single Story - Exterior Access Multi-story - Interior/Exterior Access" at bounding box center [443, 133] width 280 height 14
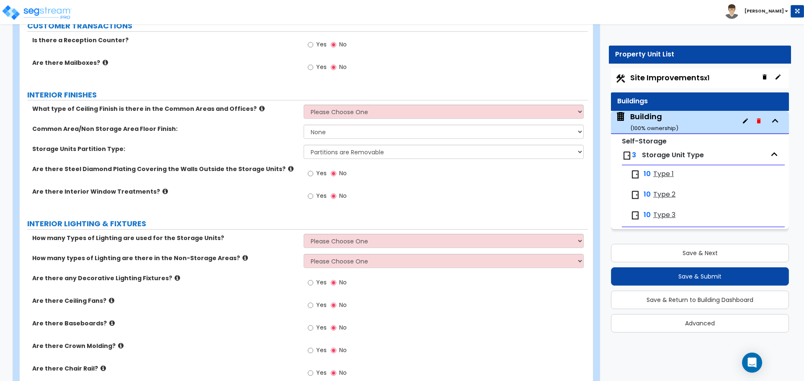
scroll to position [773, 0]
click at [367, 132] on select "None Tile Flooring Hardwood Flooring Resilient Laminate Flooring VCT Flooring S…" at bounding box center [443, 131] width 280 height 14
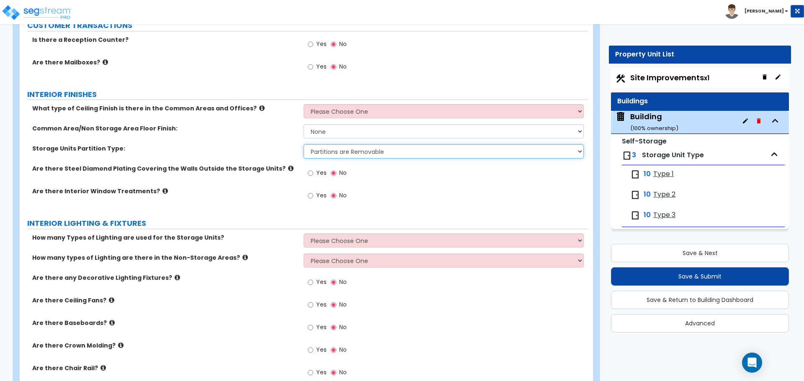
click at [356, 154] on select "Partitions are Removable Partitions are non-Removable" at bounding box center [443, 151] width 280 height 14
select select "2"
click at [303, 144] on select "Partitions are Removable Partitions are non-Removable" at bounding box center [443, 151] width 280 height 14
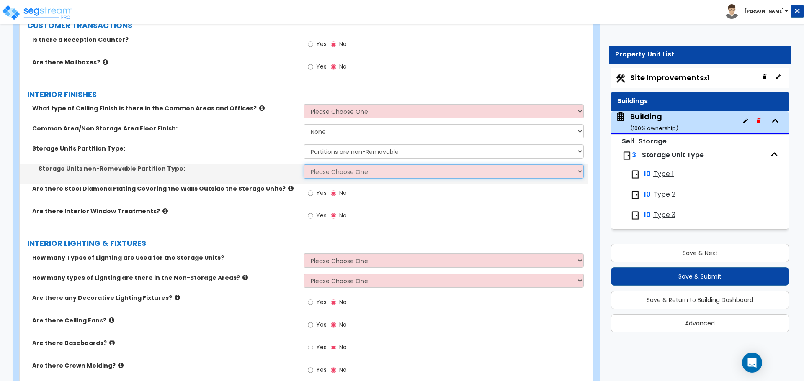
click at [323, 169] on select "Please Choose One CMU Partition Wood Stud Partition Metal Stud Partition" at bounding box center [443, 171] width 280 height 14
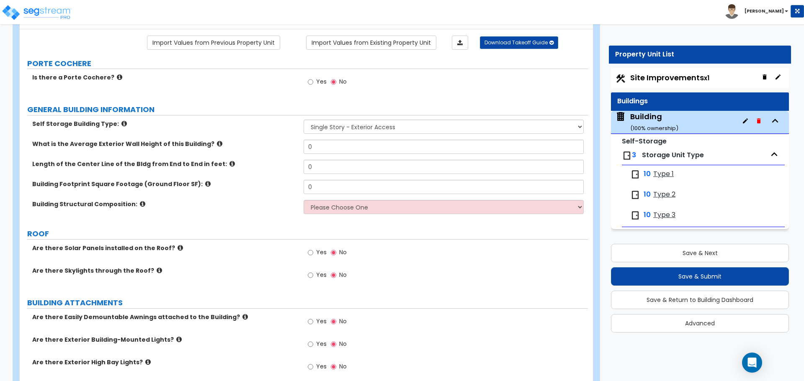
scroll to position [44, 0]
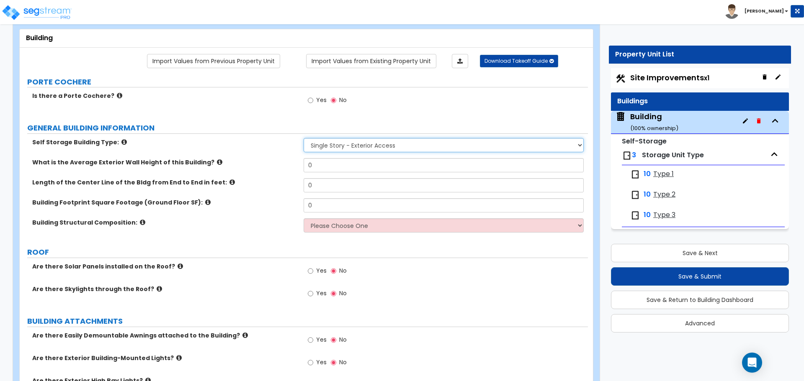
click at [336, 146] on select "Single Story - Exterior Access Multi-story - Interior/Exterior Access" at bounding box center [443, 145] width 280 height 14
click at [303, 138] on select "Single Story - Exterior Access Multi-story - Interior/Exterior Access" at bounding box center [443, 145] width 280 height 14
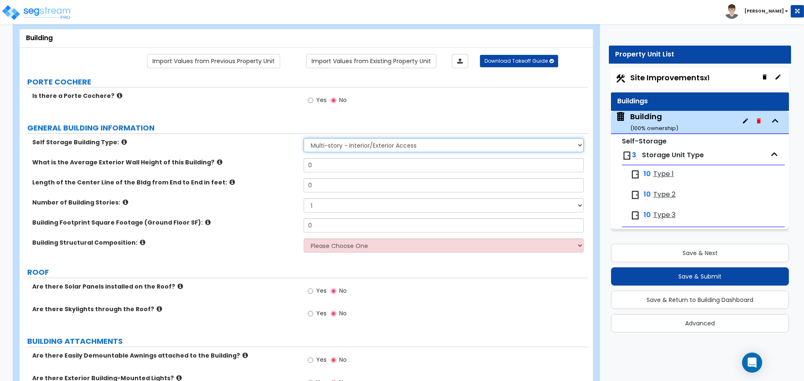
click at [340, 150] on select "Single Story - Exterior Access Multi-story - Interior/Exterior Access" at bounding box center [443, 145] width 280 height 14
click at [303, 138] on select "Single Story - Exterior Access Multi-story - Interior/Exterior Access" at bounding box center [443, 145] width 280 height 14
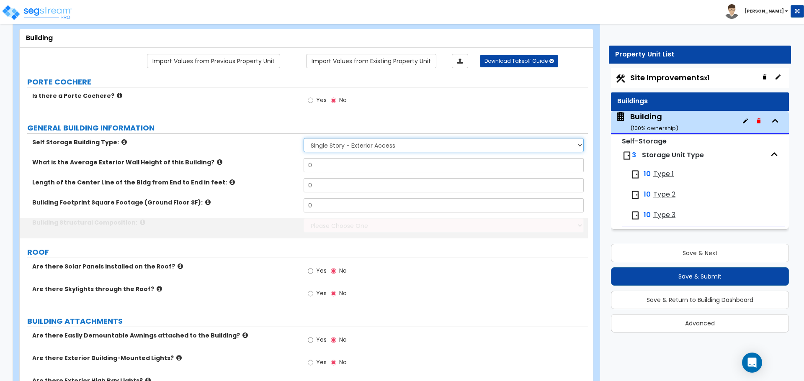
click at [349, 142] on select "Single Story - Exterior Access Multi-story - Interior/Exterior Access" at bounding box center [443, 145] width 280 height 14
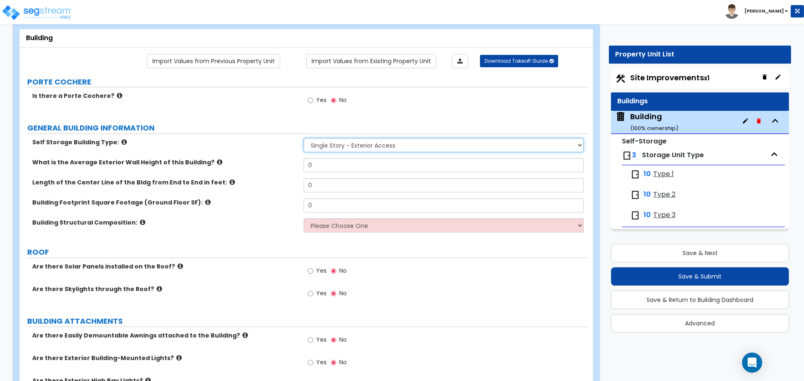
select select "2"
click at [303, 138] on select "Single Story - Exterior Access Multi-story - Interior/Exterior Access" at bounding box center [443, 145] width 280 height 14
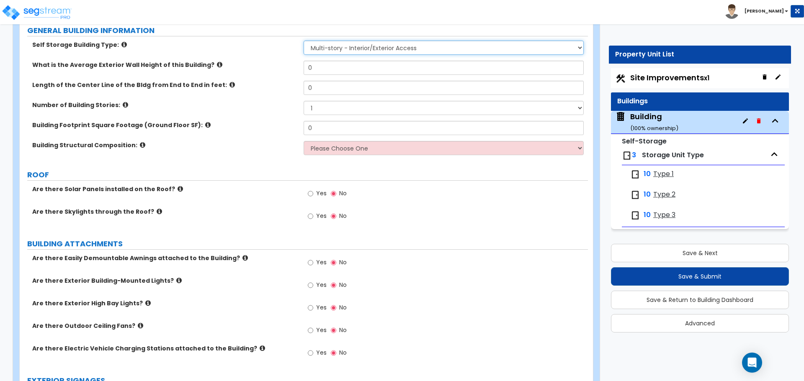
scroll to position [137, 0]
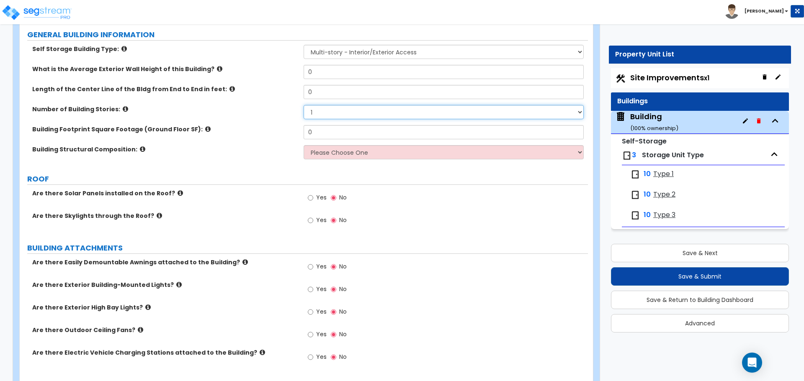
click at [345, 111] on select "1 2 3 4 5" at bounding box center [443, 112] width 280 height 14
click at [317, 108] on select "1 2 3 4 5" at bounding box center [443, 112] width 280 height 14
select select "3"
click at [303, 105] on select "1 2 3 4 5" at bounding box center [443, 112] width 280 height 14
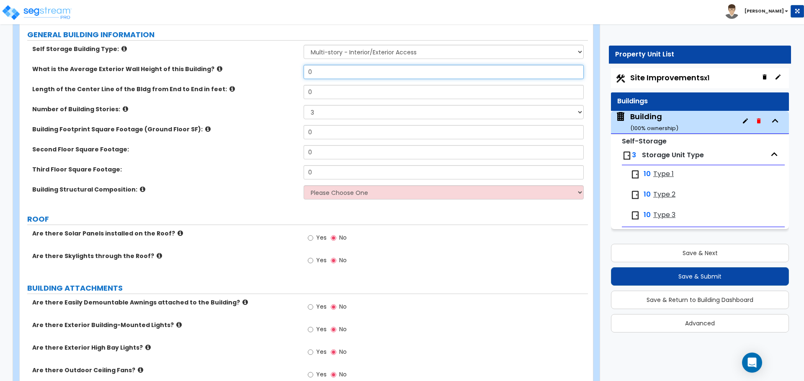
drag, startPoint x: 310, startPoint y: 67, endPoint x: 275, endPoint y: 68, distance: 34.3
click at [277, 67] on div "What is the Average Exterior Wall Height of this Building? 0" at bounding box center [304, 75] width 568 height 20
type input "30"
type input "150"
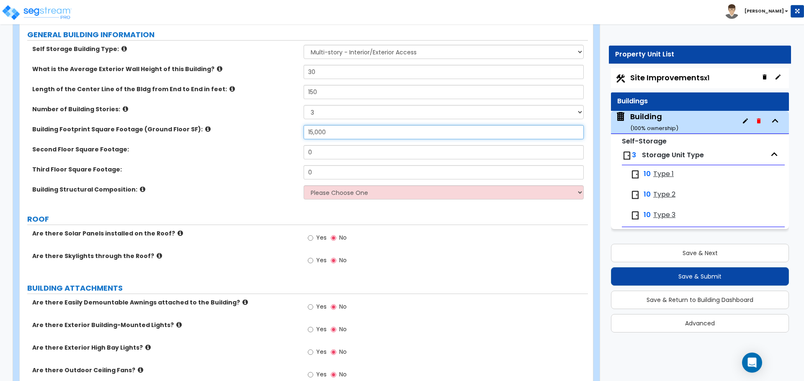
type input "15,000"
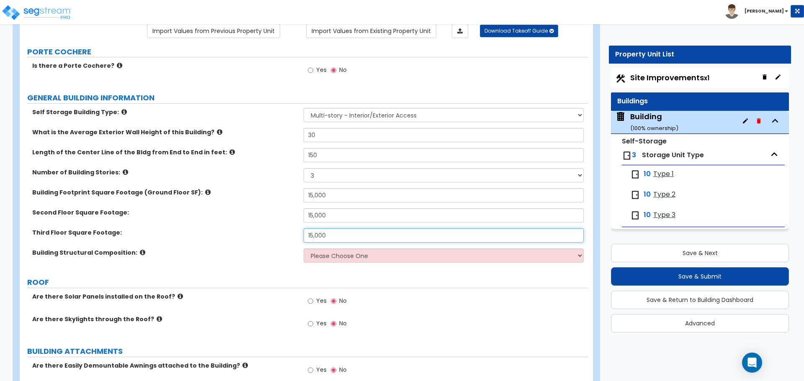
scroll to position [79, 0]
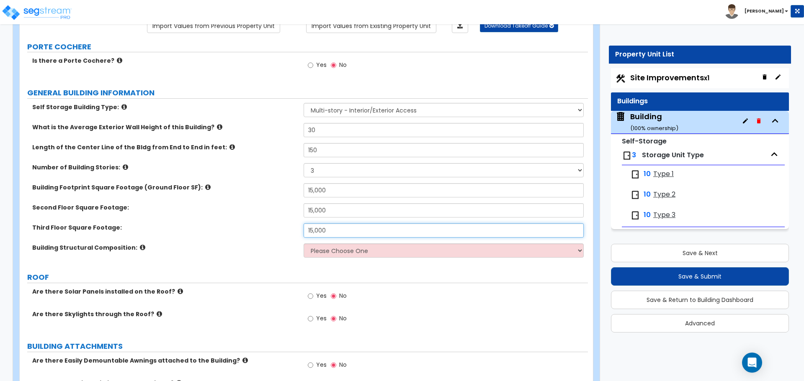
type input "15,000"
click at [355, 246] on select "Please Choose One Tilt-up Wall Construction Reinforced Concrete Structural Stee…" at bounding box center [443, 251] width 280 height 14
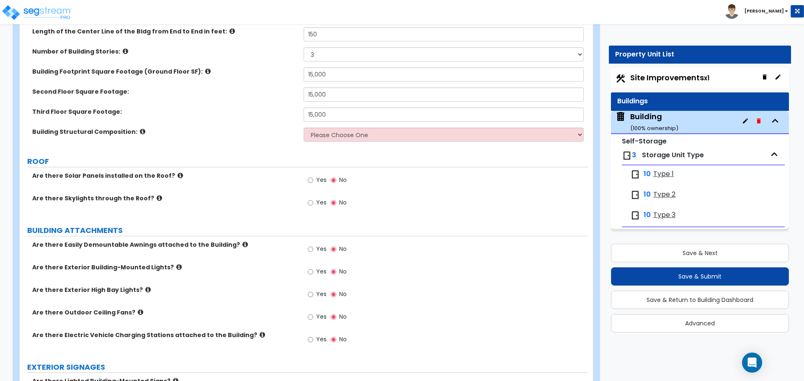
scroll to position [196, 0]
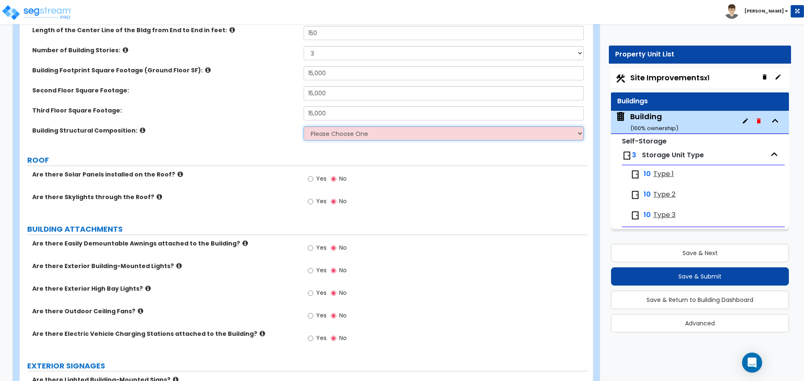
click at [379, 135] on select "Please Choose One Tilt-up Wall Construction Reinforced Concrete Structural Stee…" at bounding box center [443, 133] width 280 height 14
select select "4"
click at [303, 126] on select "Please Choose One Tilt-up Wall Construction Reinforced Concrete Structural Stee…" at bounding box center [443, 133] width 280 height 14
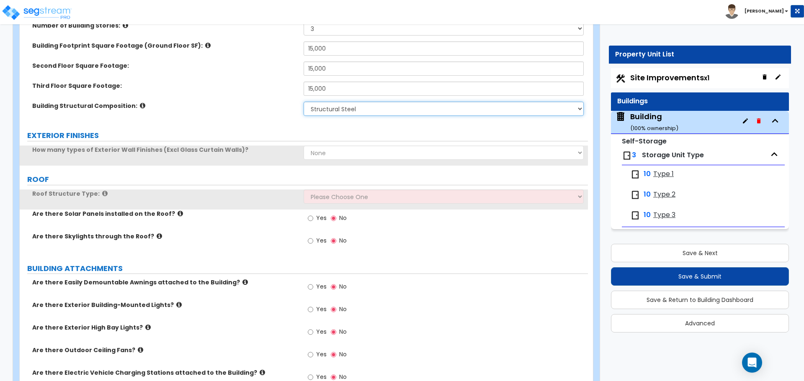
scroll to position [231, 0]
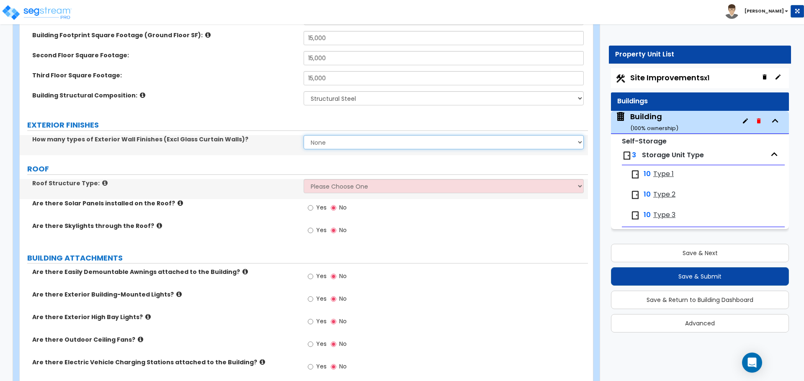
click at [343, 144] on select "None 1 2 3" at bounding box center [443, 142] width 280 height 14
select select "3"
click at [303, 135] on select "None 1 2 3" at bounding box center [443, 142] width 280 height 14
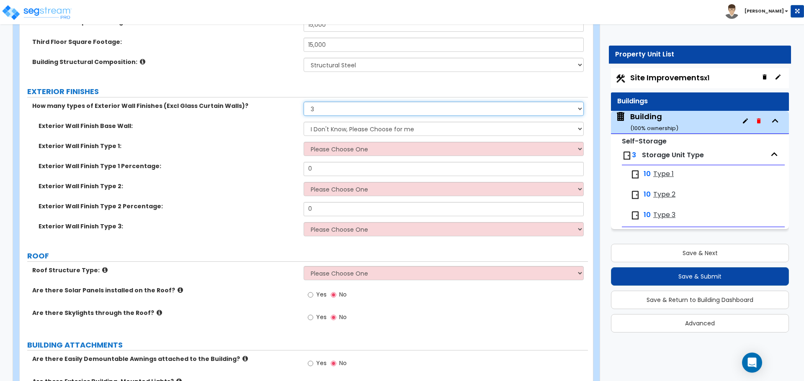
scroll to position [270, 0]
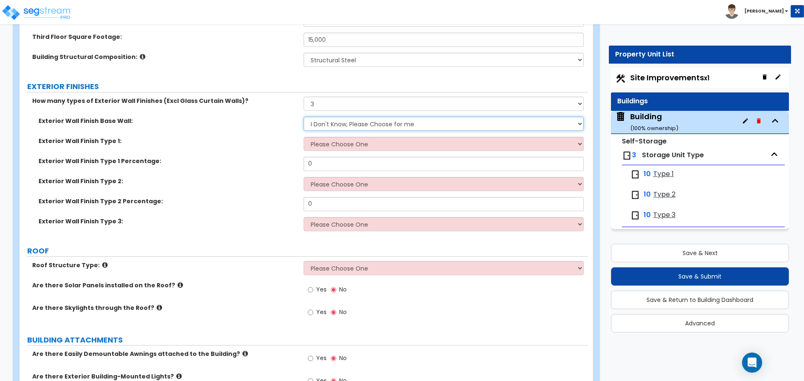
click at [337, 123] on select "I Don't Know, Please Choose for me Concrete Masonry Units (CMU) Cast-in-Place C…" at bounding box center [443, 124] width 280 height 14
select select "5"
click at [303, 117] on select "I Don't Know, Please Choose for me Concrete Masonry Units (CMU) Cast-in-Place C…" at bounding box center [443, 124] width 280 height 14
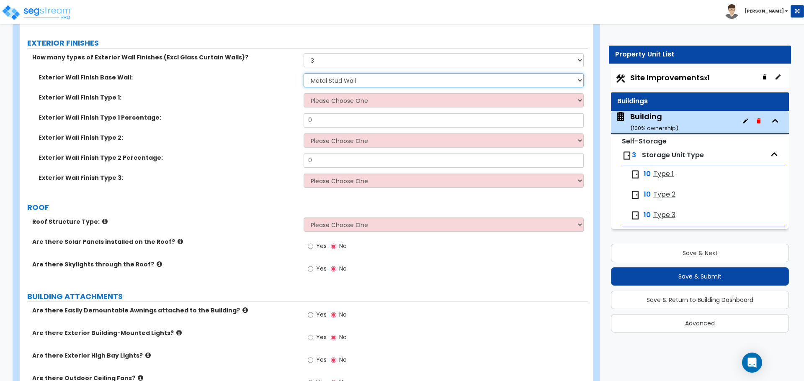
scroll to position [314, 0]
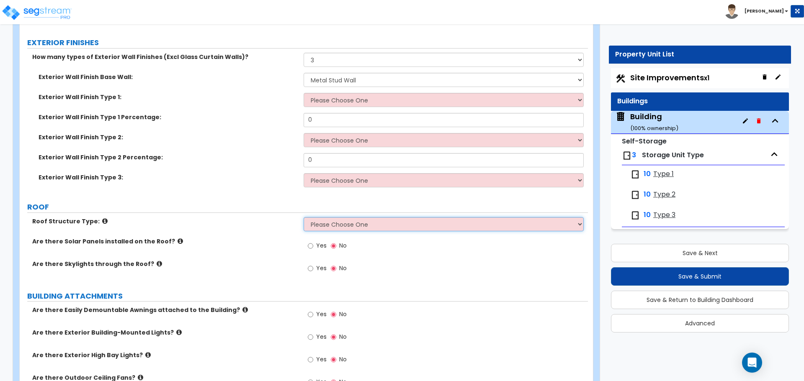
click at [348, 221] on select "Please Choose One Gable Roof Flat Roof Hybrid Gable & Flat Roof" at bounding box center [443, 224] width 280 height 14
click at [303, 217] on select "Please Choose One Gable Roof Flat Roof Hybrid Gable & Flat Roof" at bounding box center [443, 224] width 280 height 14
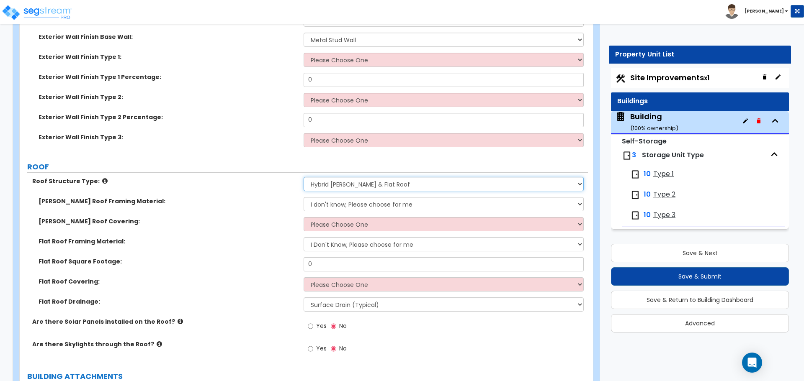
scroll to position [419, 0]
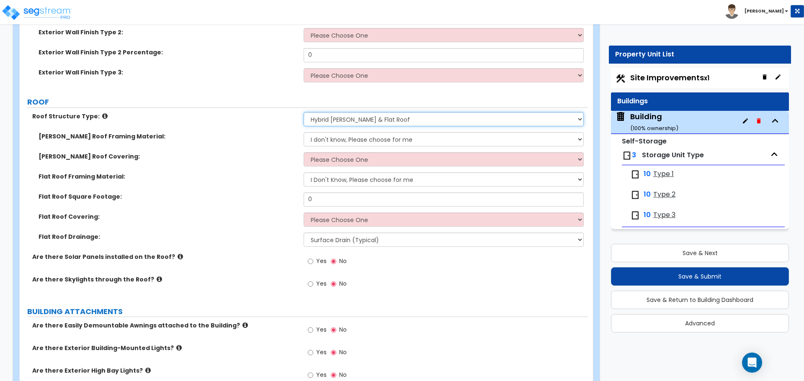
click at [396, 115] on select "Please Choose One Gable Roof Flat Roof Hybrid Gable & Flat Roof" at bounding box center [443, 119] width 280 height 14
click at [303, 112] on select "Please Choose One Gable Roof Flat Roof Hybrid Gable & Flat Roof" at bounding box center [443, 119] width 280 height 14
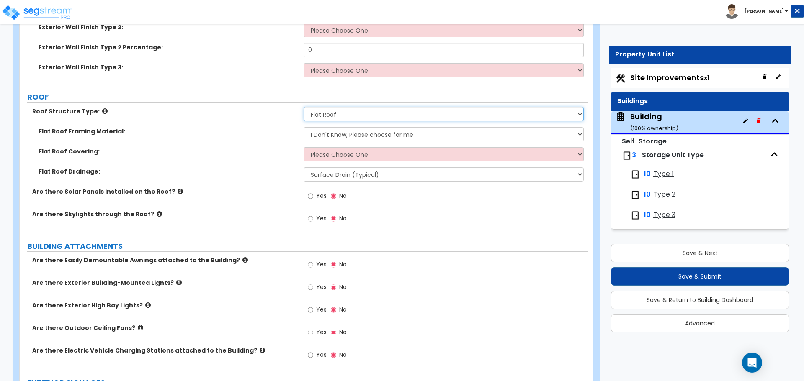
scroll to position [425, 0]
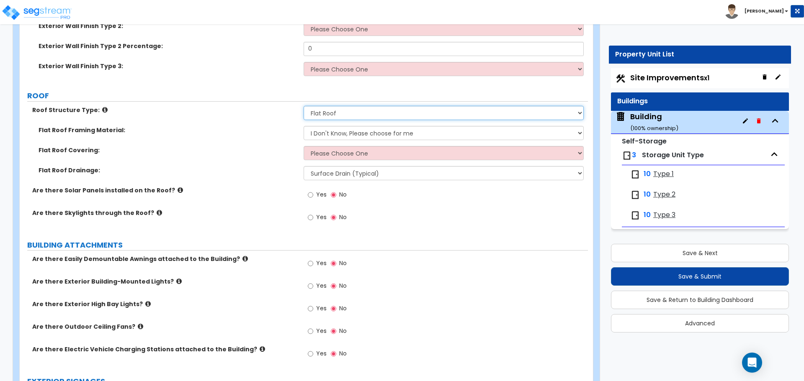
click at [392, 113] on select "Please Choose One Gable Roof Flat Roof Hybrid Gable & Flat Roof" at bounding box center [443, 113] width 280 height 14
click at [303, 106] on select "Please Choose One Gable Roof Flat Roof Hybrid Gable & Flat Roof" at bounding box center [443, 113] width 280 height 14
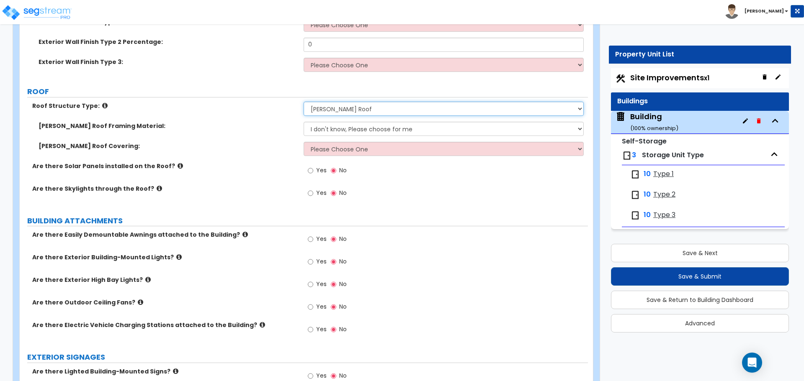
scroll to position [428, 0]
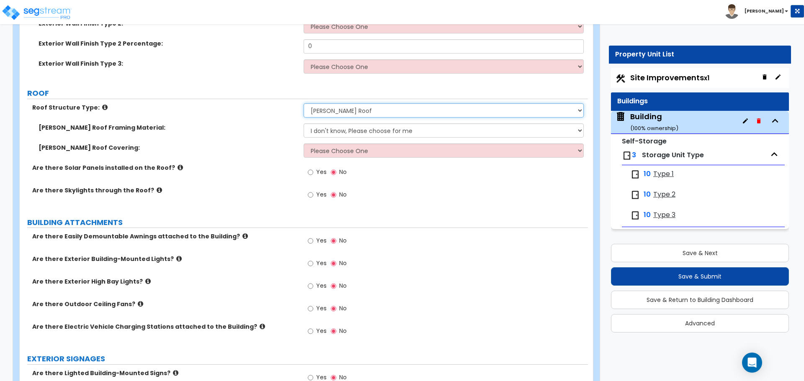
click at [383, 109] on select "Please Choose One Gable Roof Flat Roof Hybrid Gable & Flat Roof" at bounding box center [443, 110] width 280 height 14
click at [303, 103] on select "Please Choose One Gable Roof Flat Roof Hybrid Gable & Flat Roof" at bounding box center [443, 110] width 280 height 14
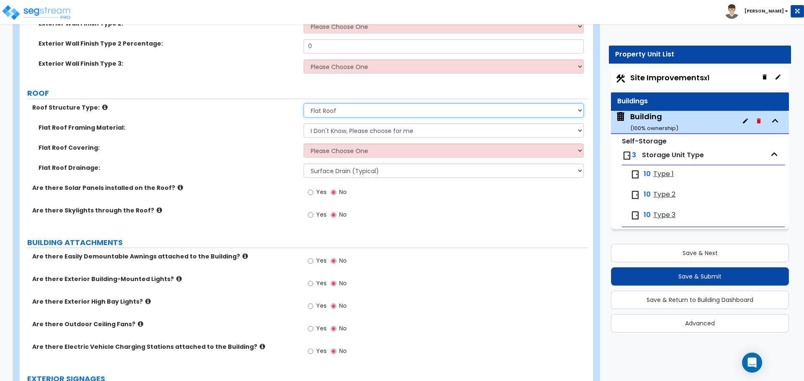
click at [372, 106] on select "Please Choose One Gable Roof Flat Roof Hybrid Gable & Flat Roof" at bounding box center [443, 110] width 280 height 14
select select "1"
click at [303, 103] on select "Please Choose One Gable Roof Flat Roof Hybrid Gable & Flat Roof" at bounding box center [443, 110] width 280 height 14
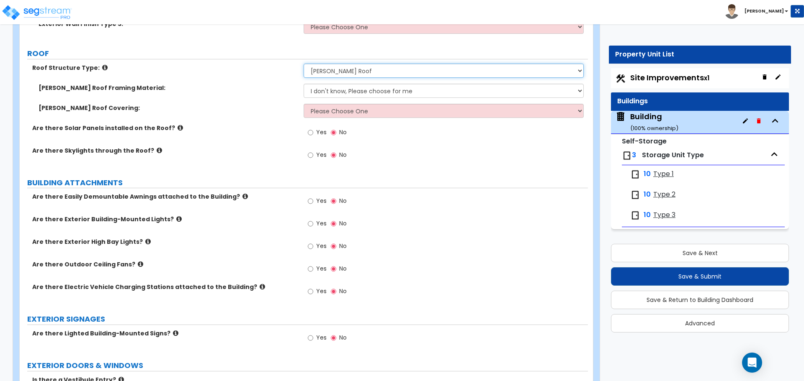
scroll to position [476, 0]
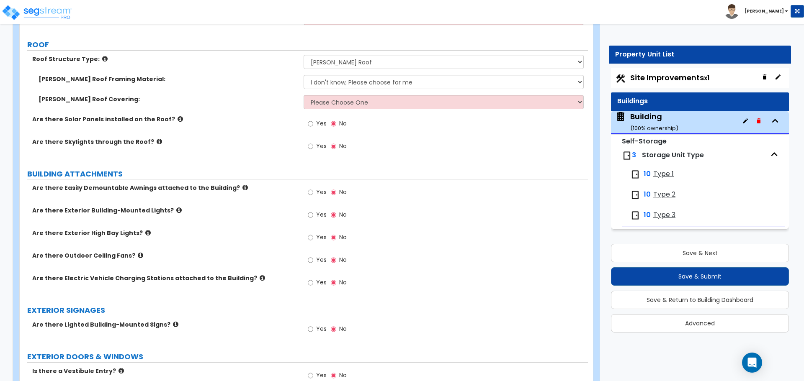
click at [254, 85] on div "Gable Roof Framing Material: I don't know, Please choose for me Metal Wood" at bounding box center [304, 85] width 568 height 20
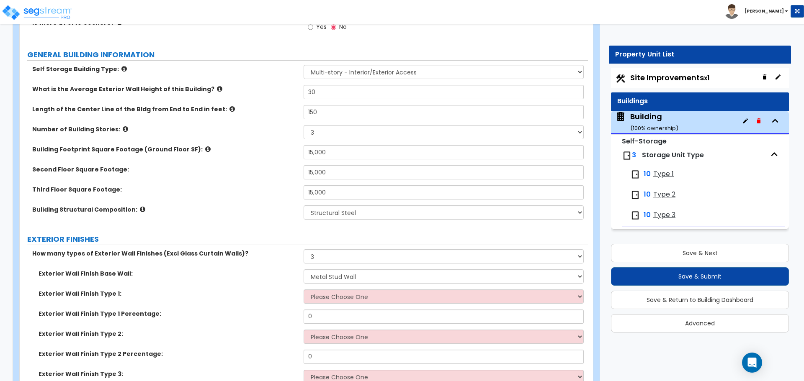
scroll to position [116, 0]
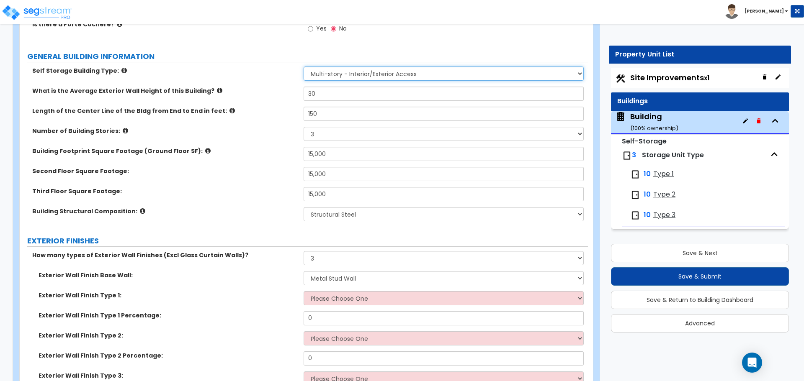
click at [396, 71] on select "Single Story - Exterior Access Multi-story - Interior/Exterior Access" at bounding box center [443, 74] width 280 height 14
select select "1"
click at [303, 67] on select "Single Story - Exterior Access Multi-story - Interior/Exterior Access" at bounding box center [443, 74] width 280 height 14
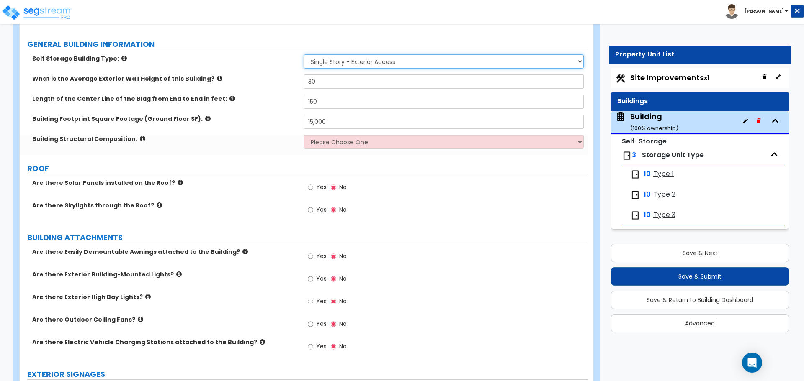
scroll to position [129, 0]
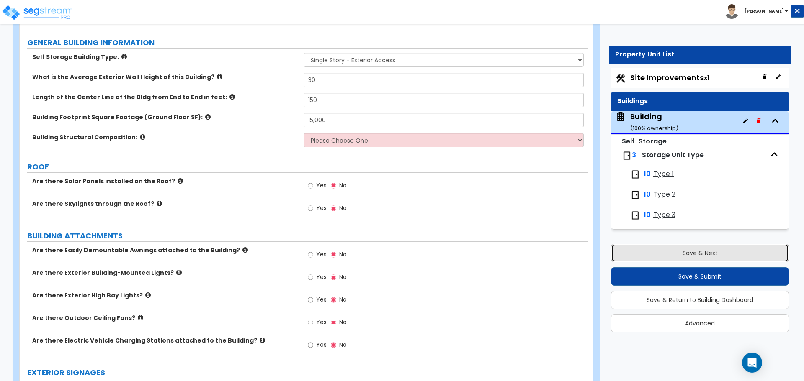
click at [674, 257] on button "Save & Next" at bounding box center [700, 253] width 178 height 18
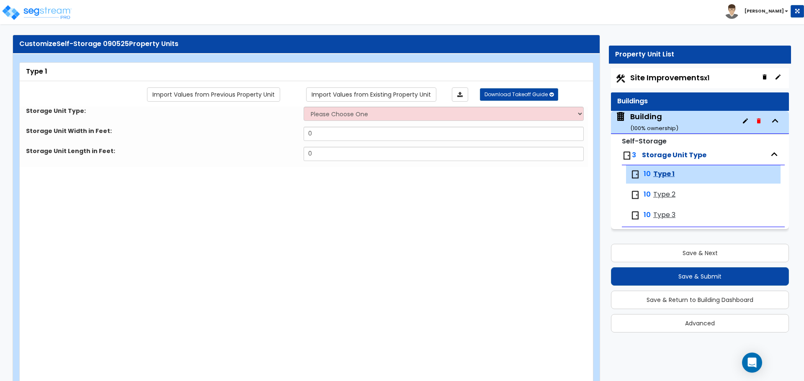
scroll to position [0, 0]
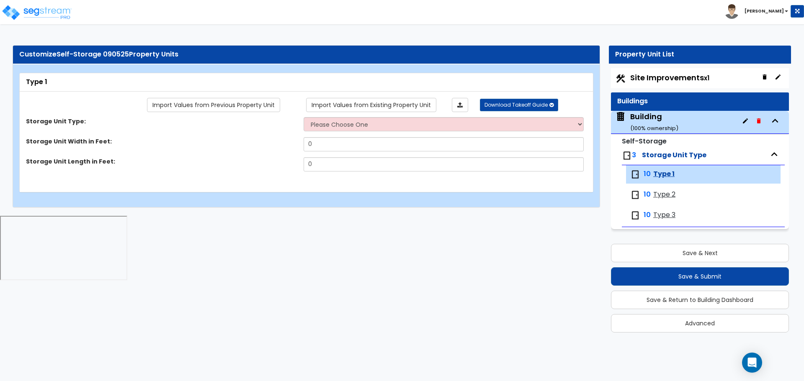
click at [398, 113] on div "Import Values from Previous Property Unit Import Values from Existing Property …" at bounding box center [306, 138] width 560 height 80
click at [396, 121] on select "Please Choose One Unit is Accessed from the Exterior of the Building Unit is Ac…" at bounding box center [443, 124] width 280 height 14
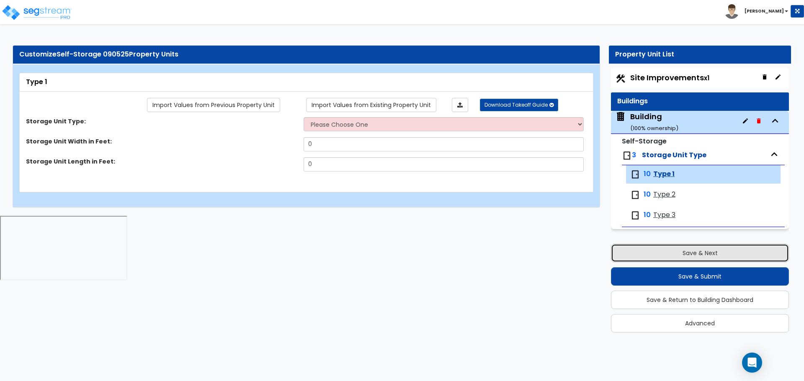
click at [624, 252] on button "Save & Next" at bounding box center [700, 253] width 178 height 18
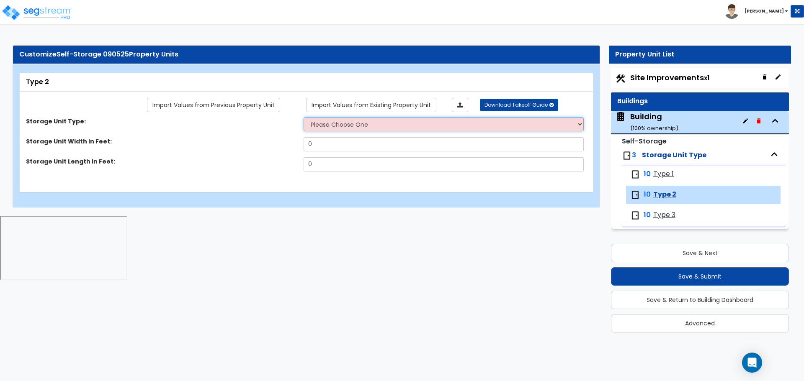
click at [430, 128] on select "Please Choose One Unit is Accessed from the Exterior of the Building Unit is Ac…" at bounding box center [443, 124] width 280 height 14
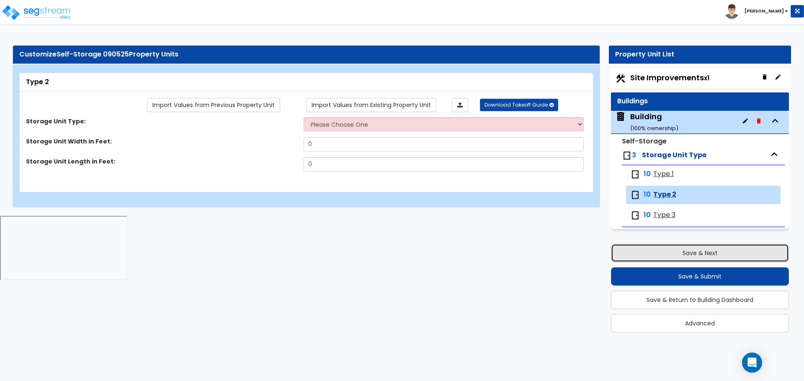
click at [668, 259] on button "Save & Next" at bounding box center [700, 253] width 178 height 18
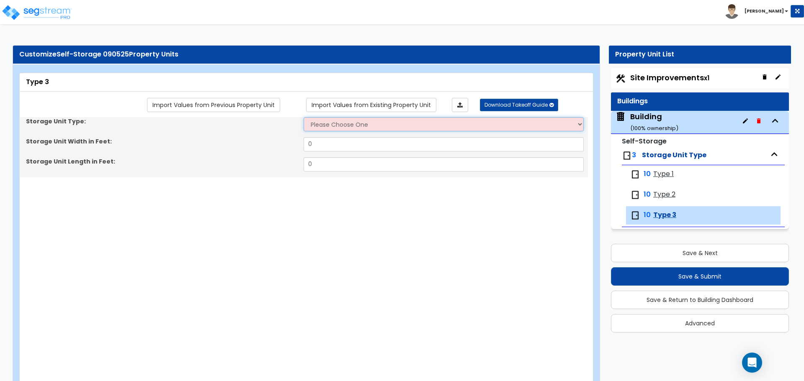
click at [412, 118] on select "Please Choose One Unit is Accessed from the Exterior of the Building Unit is Ac…" at bounding box center [443, 124] width 280 height 14
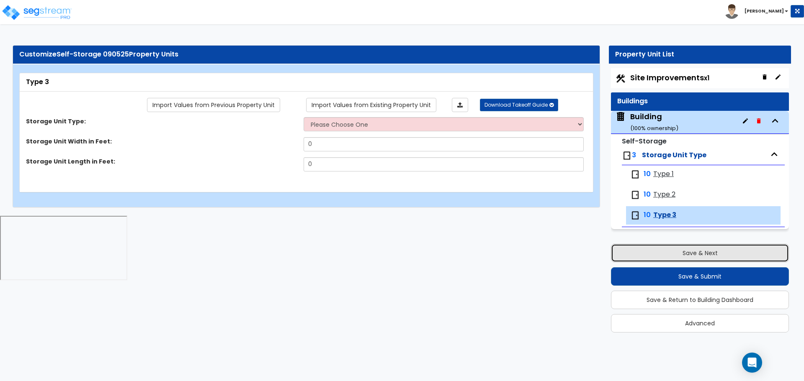
click at [687, 254] on button "Save & Next" at bounding box center [700, 253] width 178 height 18
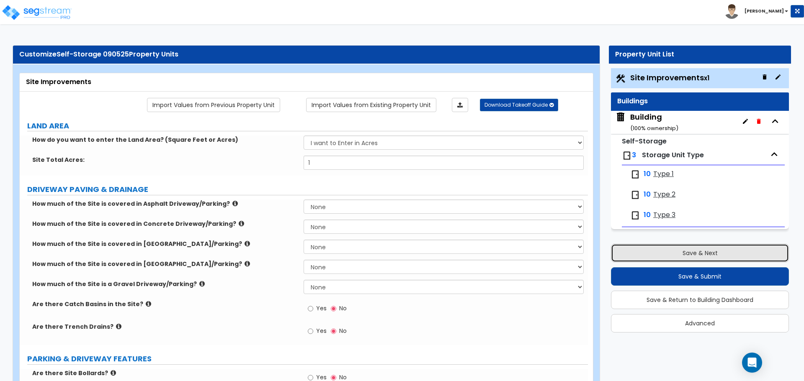
click at [678, 254] on button "Save & Next" at bounding box center [700, 253] width 178 height 18
click at [674, 250] on button "Save & Next" at bounding box center [700, 253] width 178 height 18
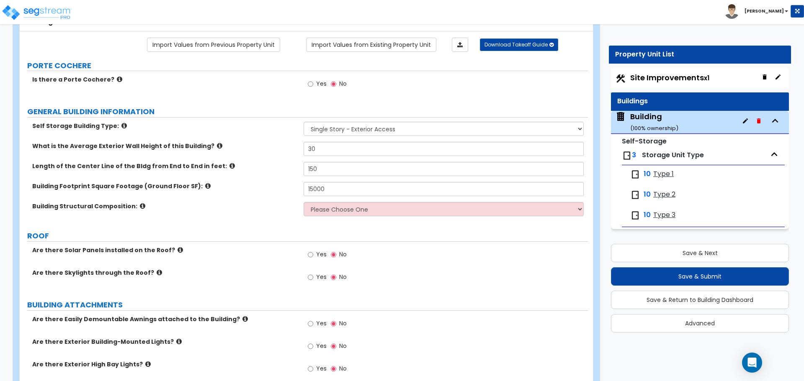
scroll to position [64, 0]
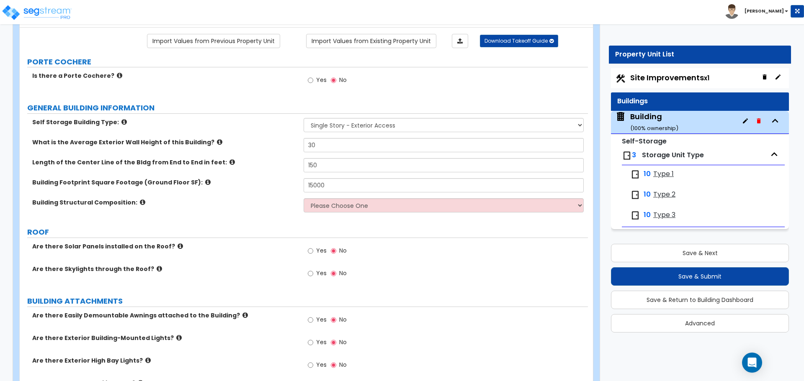
click at [408, 131] on div "Self Storage Building Type: Single Story - Exterior Access Multi-story - Interi…" at bounding box center [304, 128] width 568 height 20
click at [404, 127] on select "Single Story - Exterior Access Multi-story - Interior/Exterior Access" at bounding box center [443, 125] width 280 height 14
select select "2"
click at [303, 118] on select "Single Story - Exterior Access Multi-story - Interior/Exterior Access" at bounding box center [443, 125] width 280 height 14
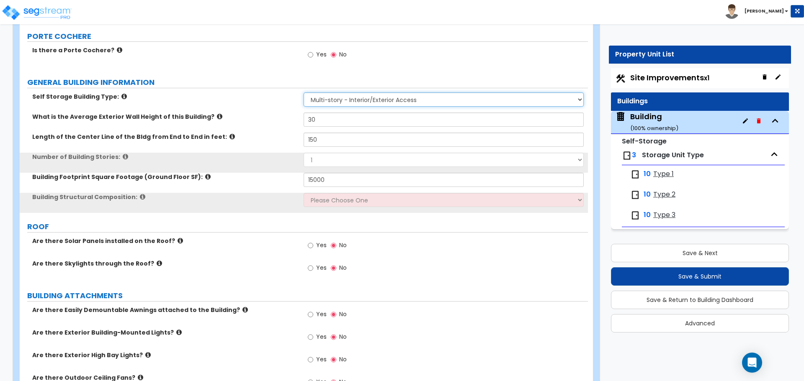
scroll to position [90, 0]
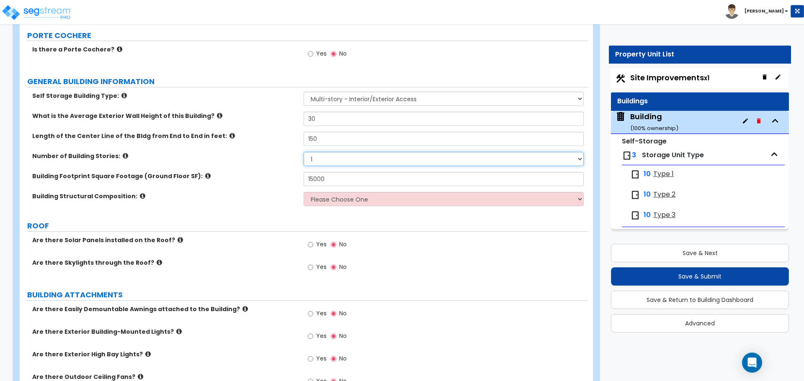
click at [347, 155] on select "1 2 3 4 5" at bounding box center [443, 159] width 280 height 14
click at [303, 152] on select "1 2 3 4 5" at bounding box center [443, 159] width 280 height 14
click at [324, 161] on select "1 2 3 4 5" at bounding box center [443, 159] width 280 height 14
select select "3"
click at [303, 152] on select "1 2 3 4 5" at bounding box center [443, 159] width 280 height 14
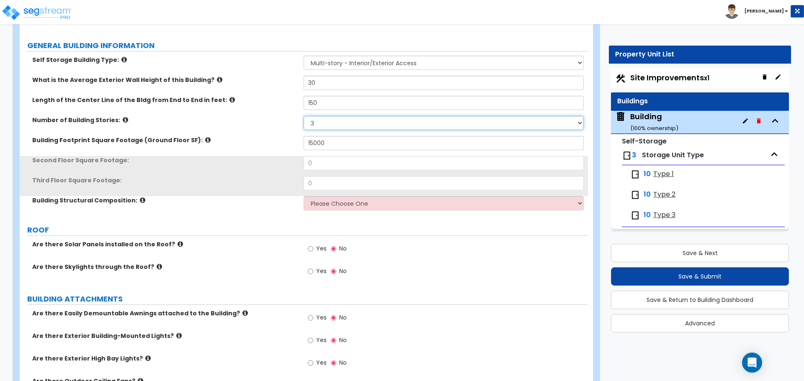
scroll to position [128, 0]
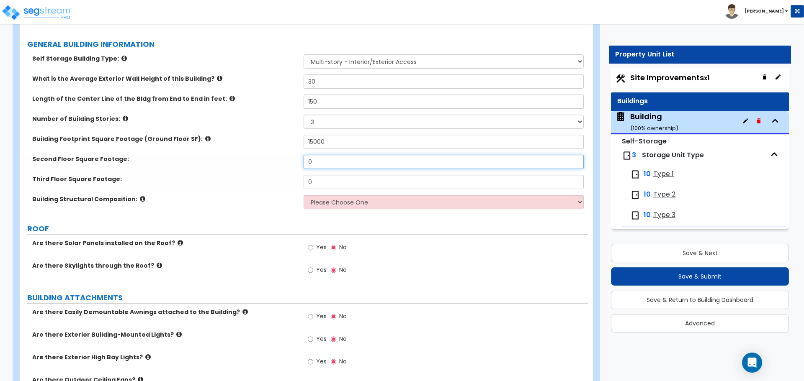
drag, startPoint x: 327, startPoint y: 162, endPoint x: 288, endPoint y: 160, distance: 39.8
click at [288, 160] on div "Second Floor Square Footage: 0" at bounding box center [304, 165] width 568 height 20
type input "15,000"
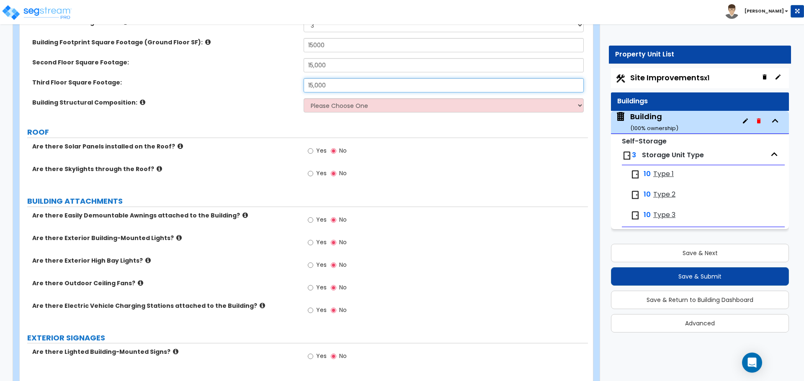
scroll to position [228, 0]
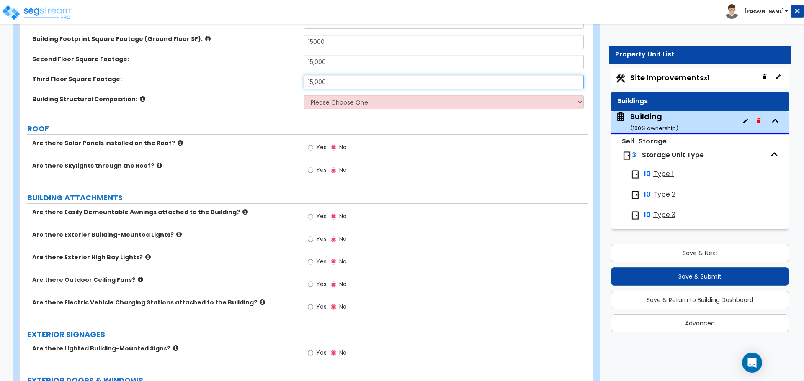
type input "15,000"
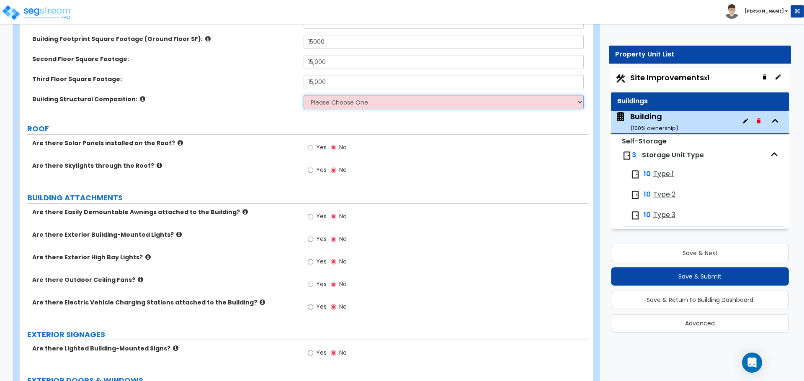
click at [347, 105] on select "Please Choose One Tilt-up Wall Construction Reinforced Concrete Structural Stee…" at bounding box center [443, 102] width 280 height 14
select select "4"
click at [303, 95] on select "Please Choose One Tilt-up Wall Construction Reinforced Concrete Structural Stee…" at bounding box center [443, 102] width 280 height 14
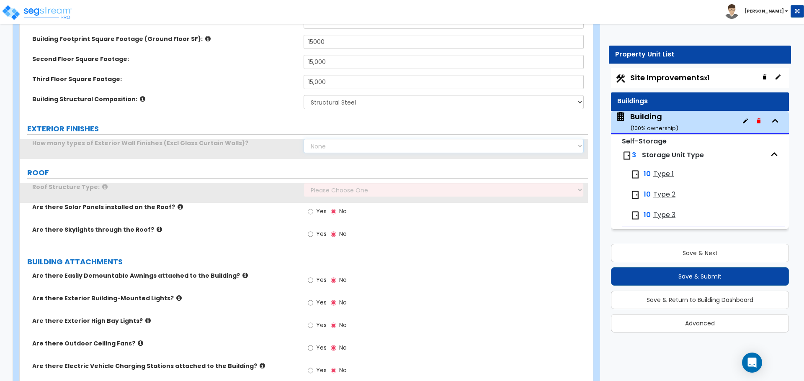
click at [354, 146] on select "None 1 2 3" at bounding box center [443, 146] width 280 height 14
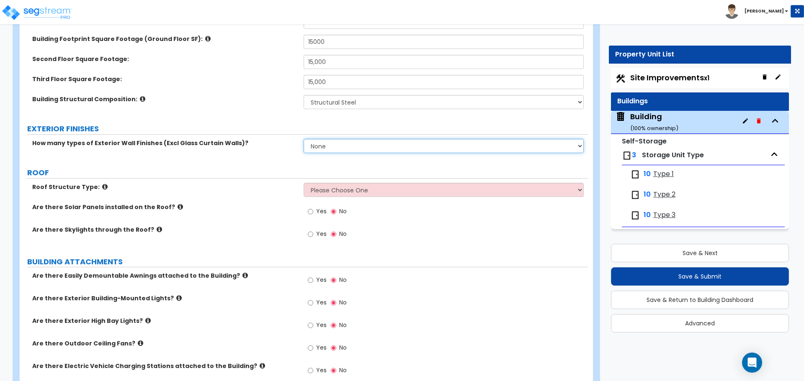
select select "3"
click at [303, 139] on select "None 1 2 3" at bounding box center [443, 146] width 280 height 14
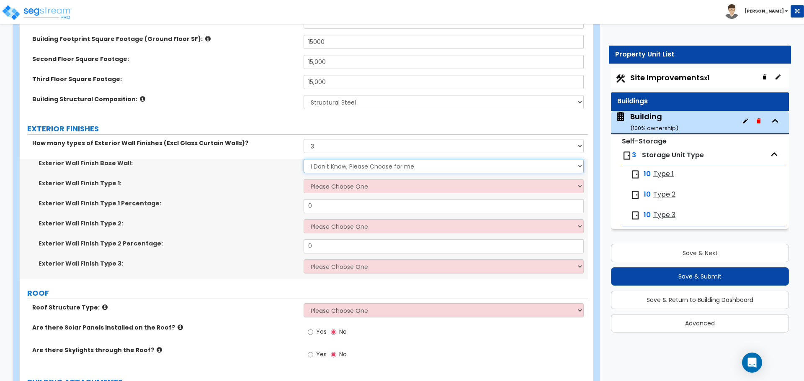
click at [358, 167] on select "I Don't Know, Please Choose for me Concrete Masonry Units (CMU) Cast-in-Place C…" at bounding box center [443, 166] width 280 height 14
select select "5"
click at [303, 159] on select "I Don't Know, Please Choose for me Concrete Masonry Units (CMU) Cast-in-Place C…" at bounding box center [443, 166] width 280 height 14
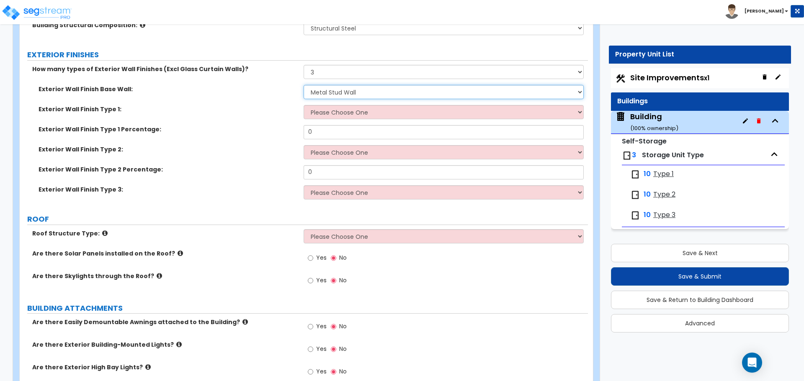
scroll to position [307, 0]
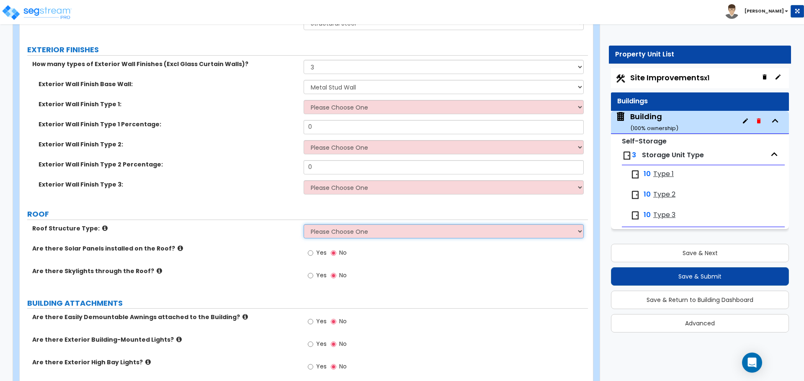
click at [372, 234] on select "Please Choose One Gable Roof Flat Roof Hybrid Gable & Flat Roof" at bounding box center [443, 231] width 280 height 14
select select "3"
click at [303, 224] on select "Please Choose One Gable Roof Flat Roof Hybrid Gable & Flat Roof" at bounding box center [443, 231] width 280 height 14
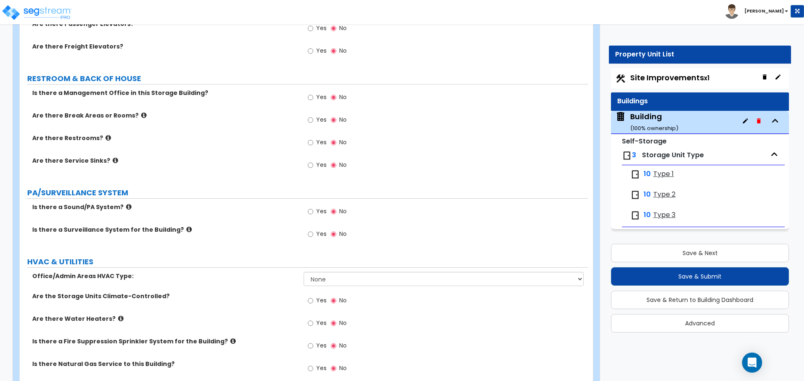
scroll to position [1556, 0]
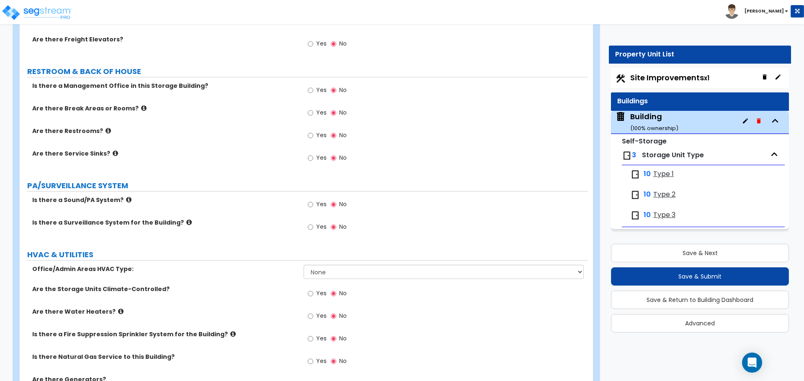
click at [324, 110] on span "Yes" at bounding box center [321, 112] width 10 height 8
click at [313, 110] on input "Yes" at bounding box center [310, 112] width 5 height 9
radio input "true"
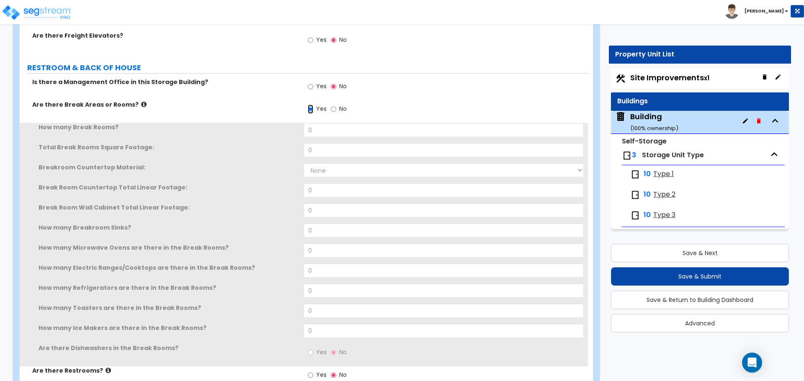
scroll to position [1583, 0]
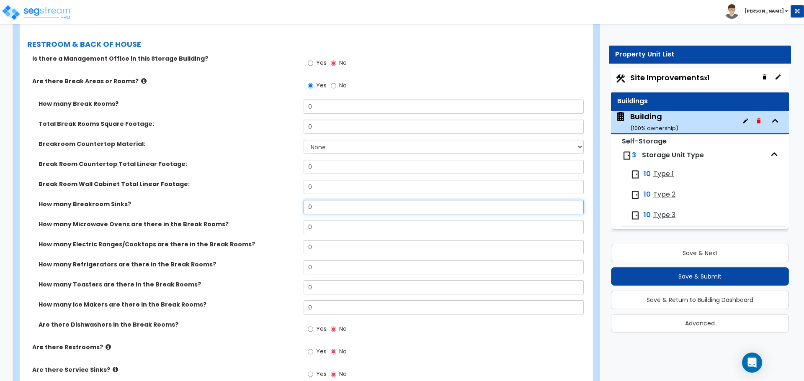
drag, startPoint x: 321, startPoint y: 208, endPoint x: 292, endPoint y: 200, distance: 29.8
click at [293, 201] on div "How many Breakroom Sinks? 0" at bounding box center [304, 210] width 568 height 20
type input "1"
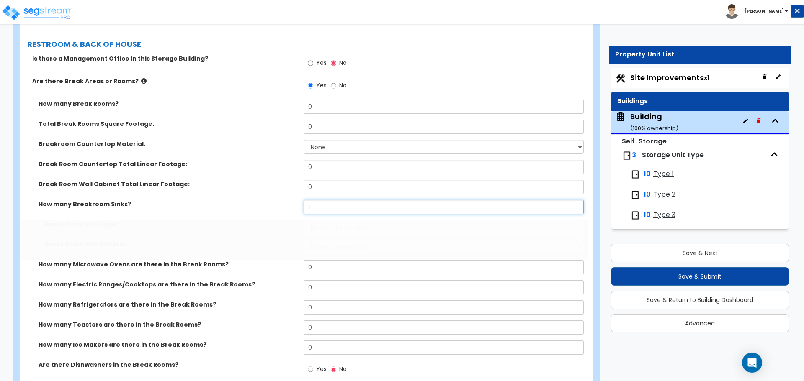
select select "1"
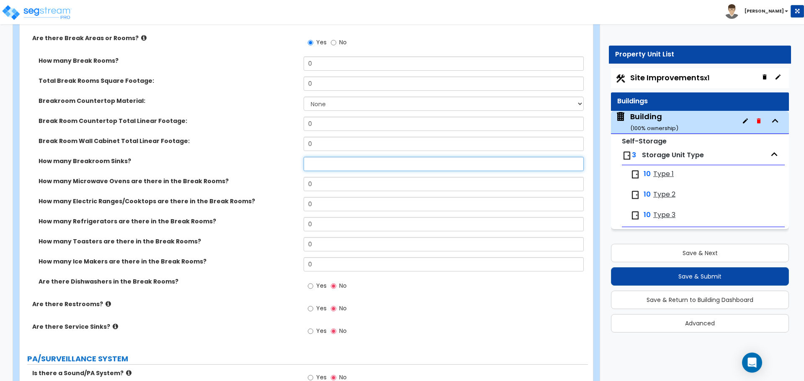
scroll to position [1631, 0]
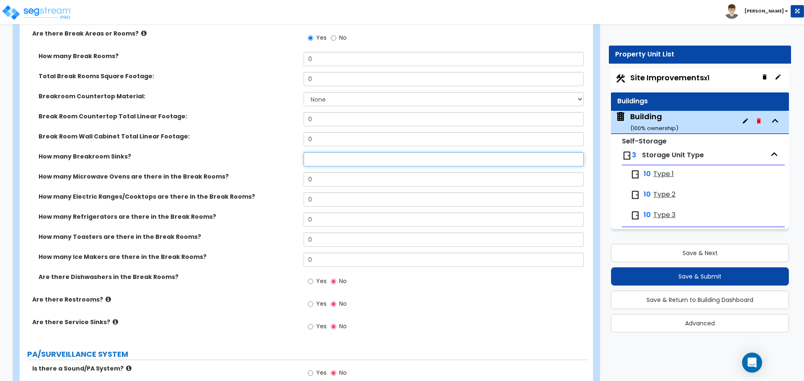
type input "1"
select select "1"
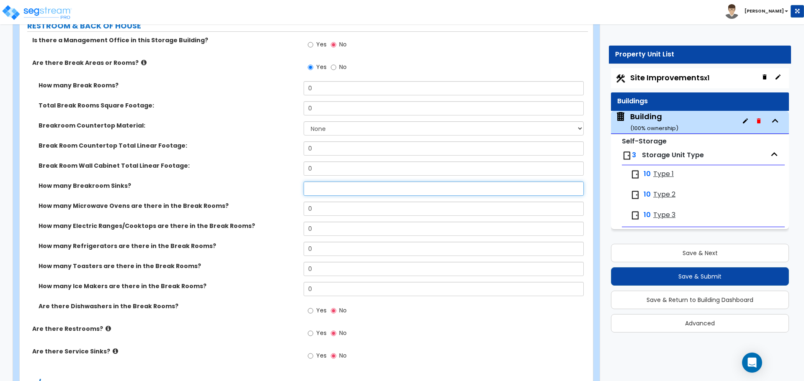
type input "0"
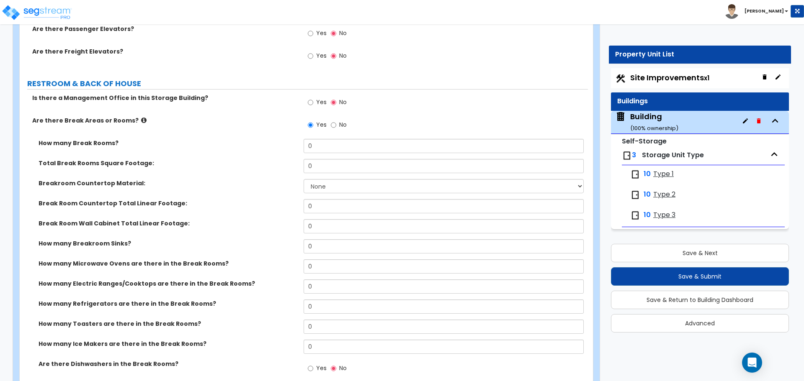
click at [343, 121] on span "No" at bounding box center [343, 125] width 8 height 8
click at [336, 121] on input "No" at bounding box center [333, 125] width 5 height 9
radio input "false"
radio input "true"
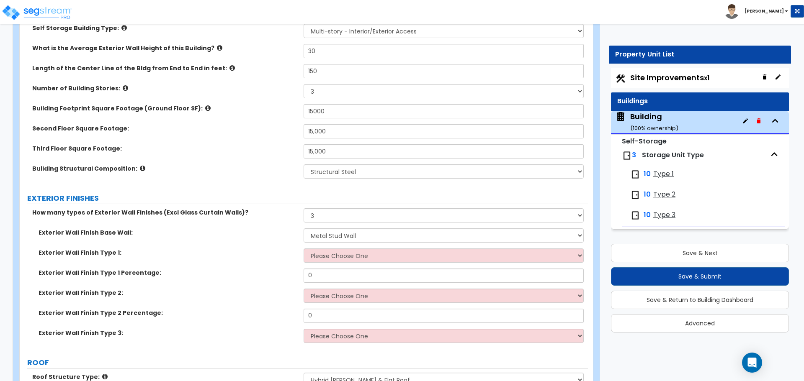
scroll to position [162, 0]
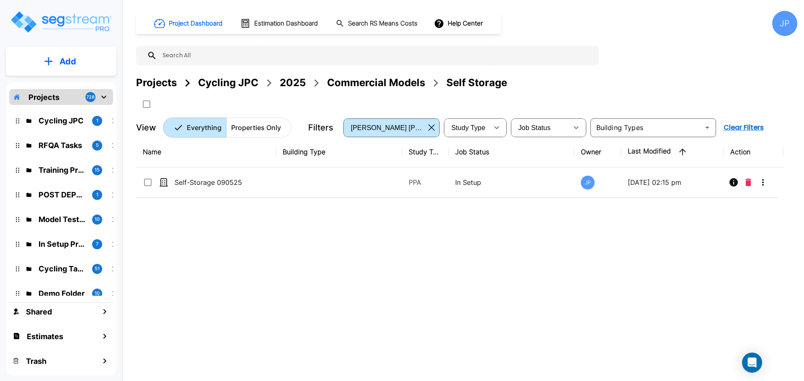
click at [291, 80] on div "2025" at bounding box center [293, 82] width 26 height 15
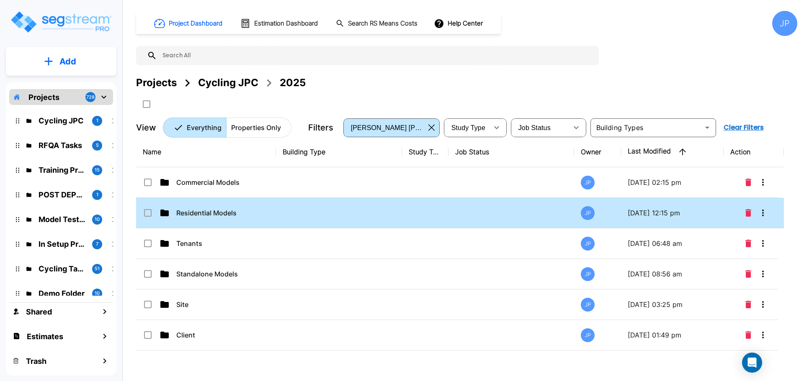
click at [229, 208] on p "Residential Models" at bounding box center [218, 213] width 84 height 10
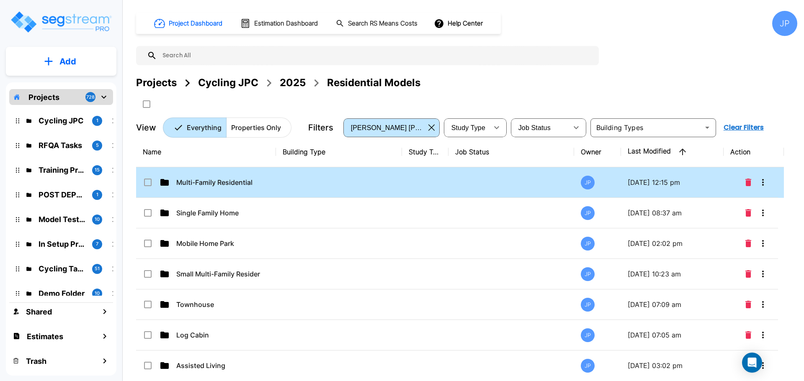
click at [265, 177] on div "Multi-Family Residential" at bounding box center [206, 182] width 126 height 10
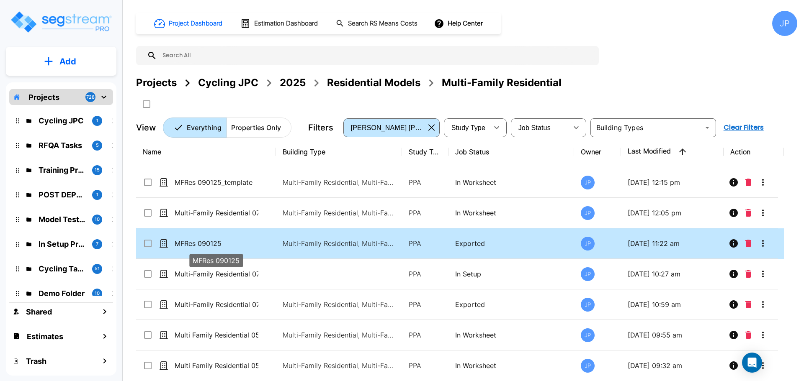
click at [221, 239] on p "MFRes 090125" at bounding box center [217, 244] width 84 height 10
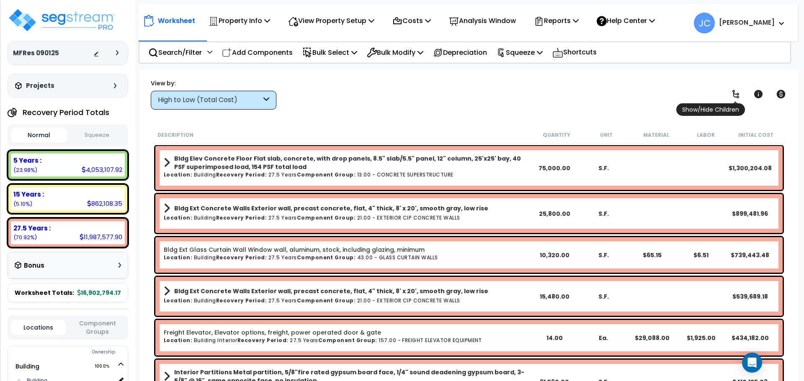
click at [731, 94] on icon at bounding box center [735, 94] width 10 height 10
click at [241, 95] on div "High to Low (Total Cost)" at bounding box center [214, 100] width 126 height 19
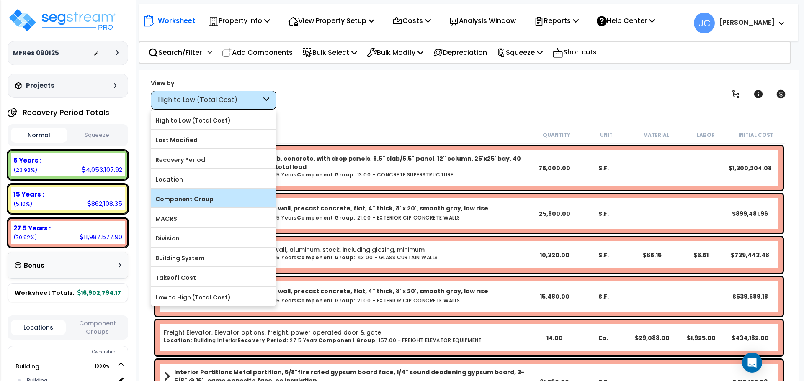
click at [249, 198] on label "Component Group" at bounding box center [213, 199] width 125 height 13
click at [0, 0] on input "Component Group" at bounding box center [0, 0] width 0 height 0
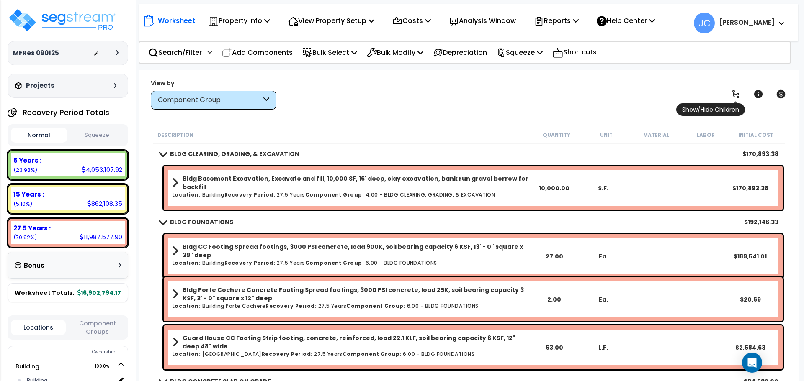
click at [730, 92] on icon at bounding box center [735, 94] width 10 height 10
click at [734, 92] on icon at bounding box center [735, 94] width 7 height 8
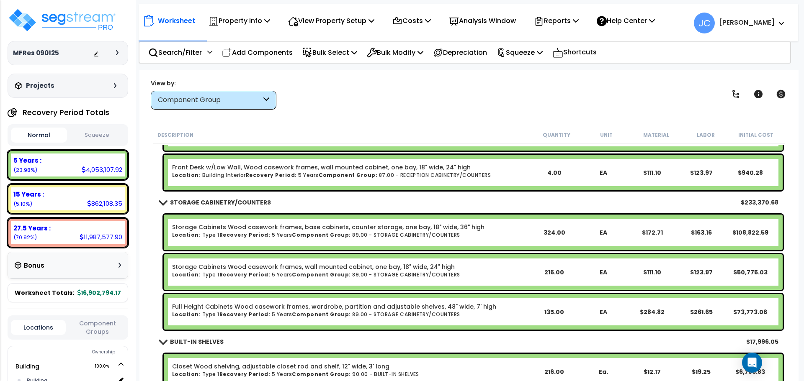
scroll to position [14987, 0]
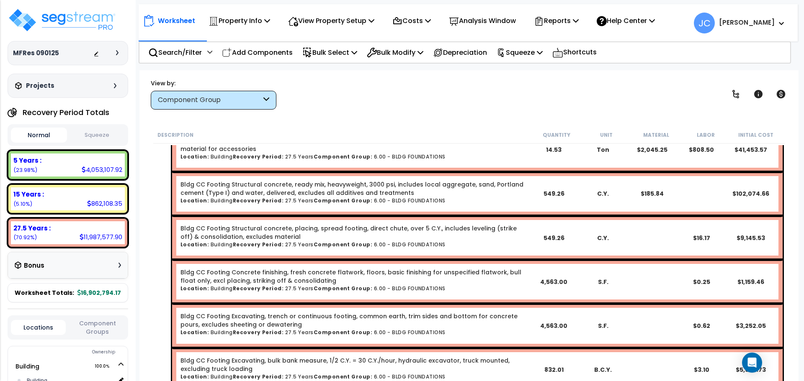
scroll to position [348, 0]
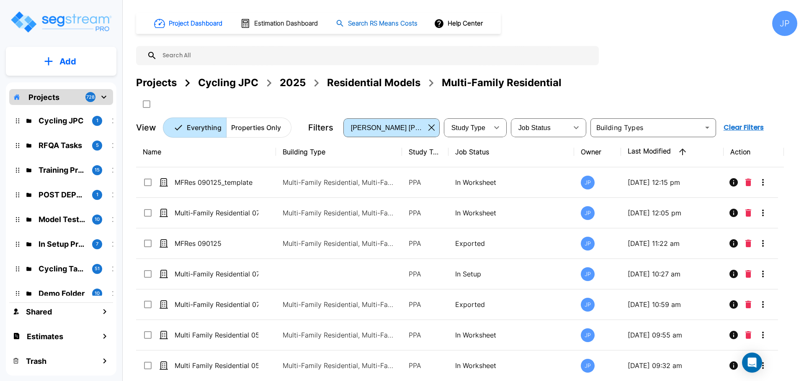
click at [298, 84] on div "2025" at bounding box center [293, 82] width 26 height 15
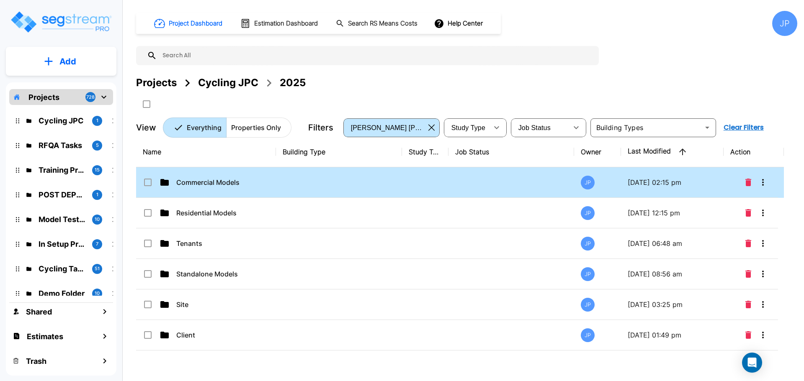
click at [289, 178] on td at bounding box center [339, 182] width 126 height 31
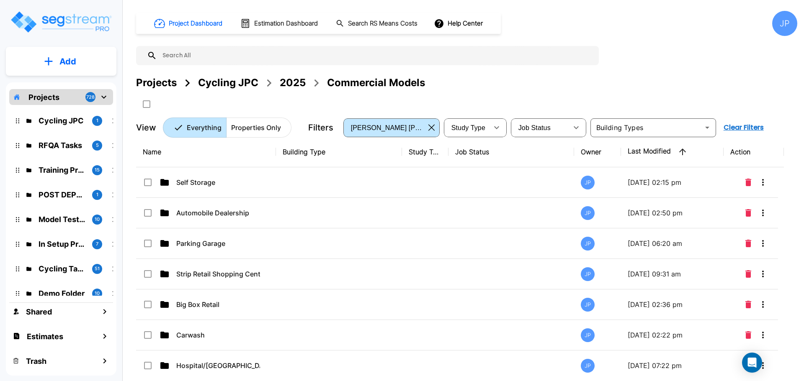
click at [263, 216] on div "Automobile Dealership" at bounding box center [206, 213] width 126 height 10
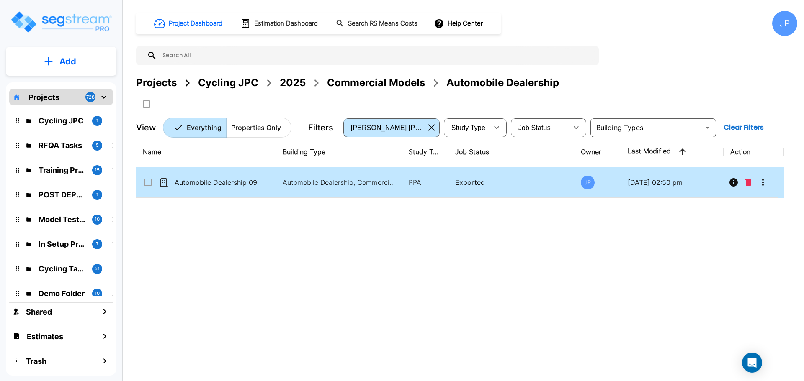
click at [368, 180] on p "Automobile Dealership, Commercial Property Site" at bounding box center [339, 182] width 113 height 10
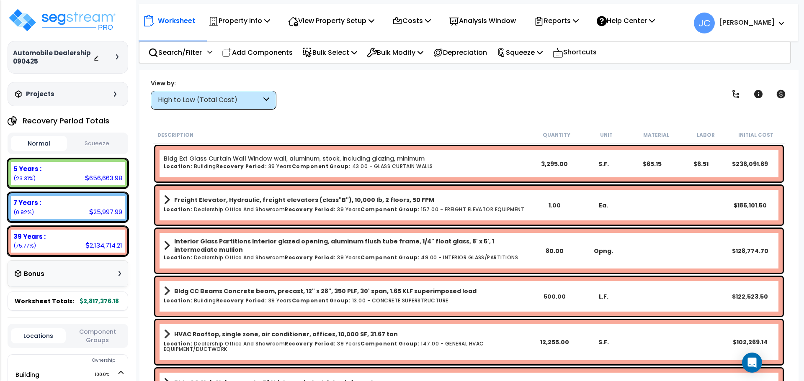
click at [230, 103] on div "High to Low (Total Cost)" at bounding box center [209, 100] width 103 height 10
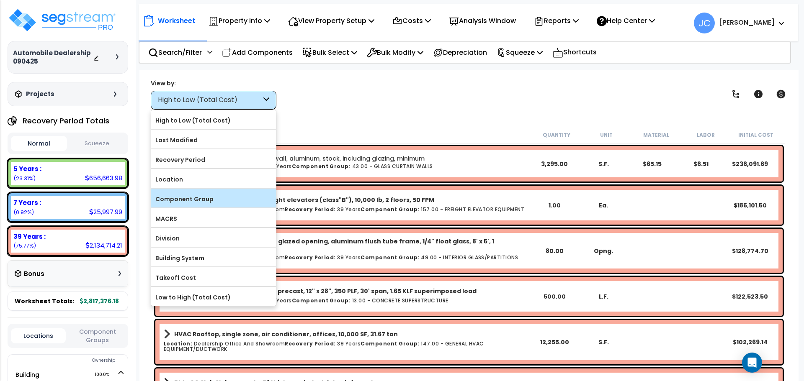
click at [221, 198] on label "Component Group" at bounding box center [213, 199] width 125 height 13
click at [0, 0] on input "Component Group" at bounding box center [0, 0] width 0 height 0
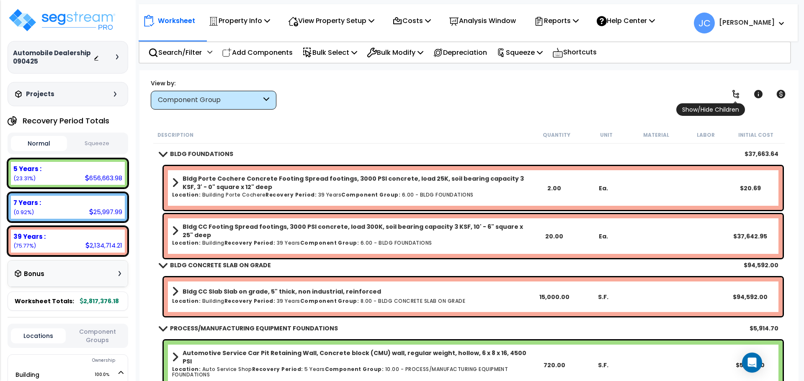
click at [736, 95] on icon at bounding box center [735, 94] width 10 height 10
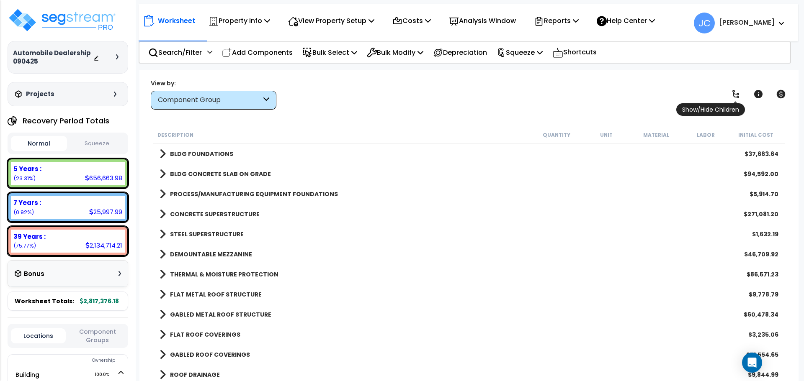
click at [730, 101] on link at bounding box center [735, 94] width 18 height 18
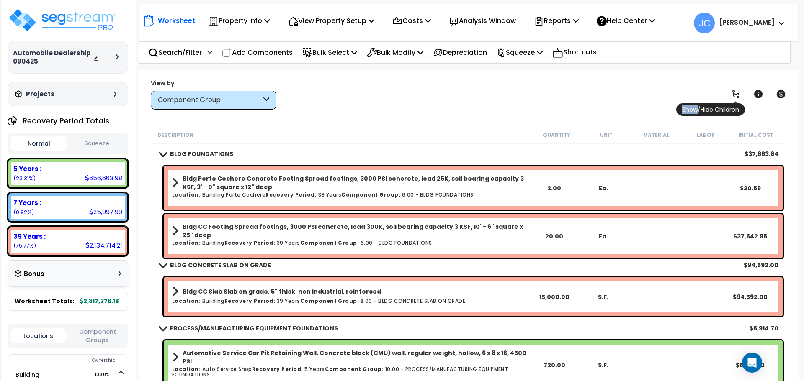
click at [730, 101] on link at bounding box center [735, 94] width 18 height 18
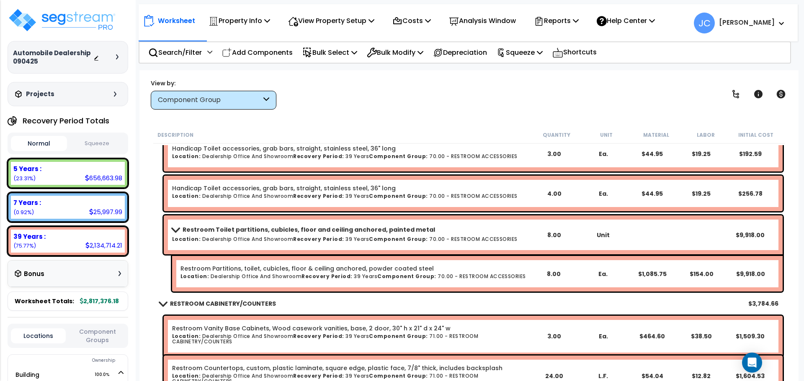
scroll to position [8803, 0]
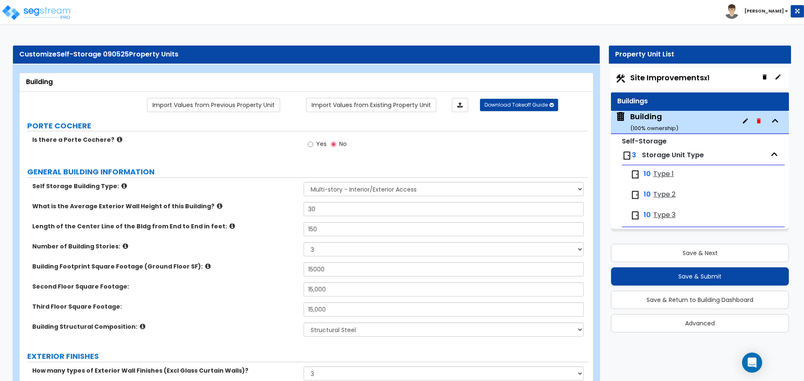
select select "2"
select select "3"
select select "4"
select select "3"
select select "5"
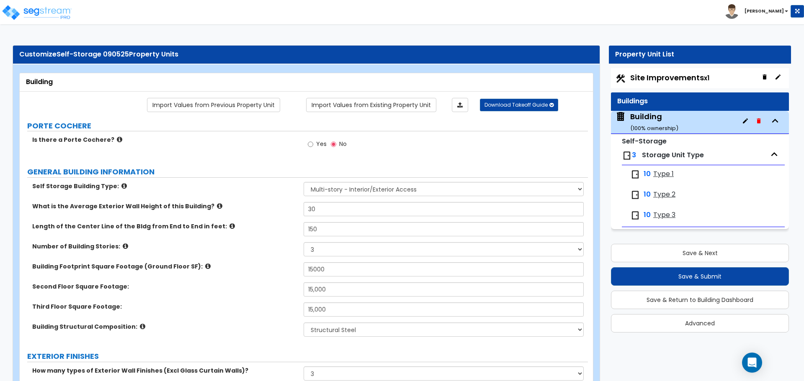
select select "3"
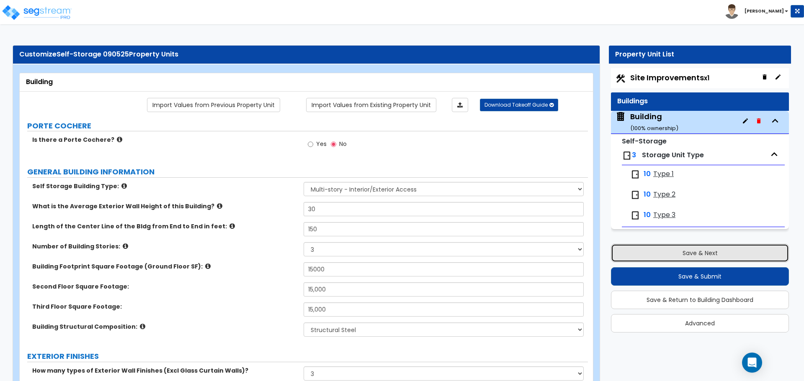
click at [701, 257] on button "Save & Next" at bounding box center [700, 253] width 178 height 18
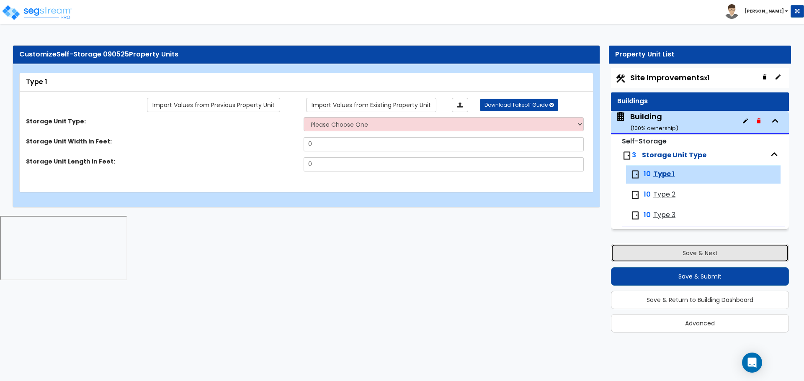
click at [687, 255] on button "Save & Next" at bounding box center [700, 253] width 178 height 18
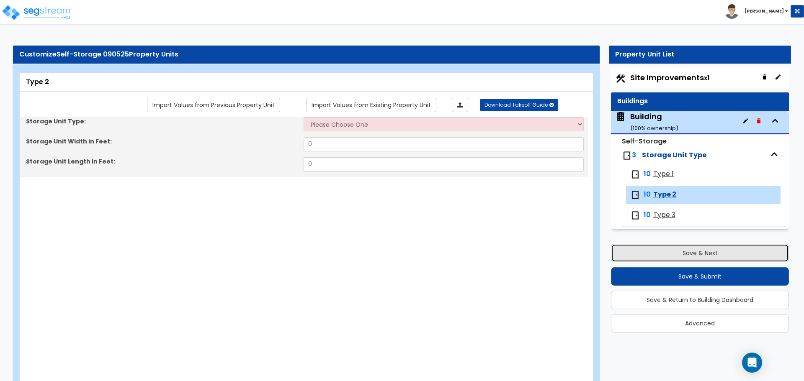
click at [678, 255] on button "Save & Next" at bounding box center [700, 253] width 178 height 18
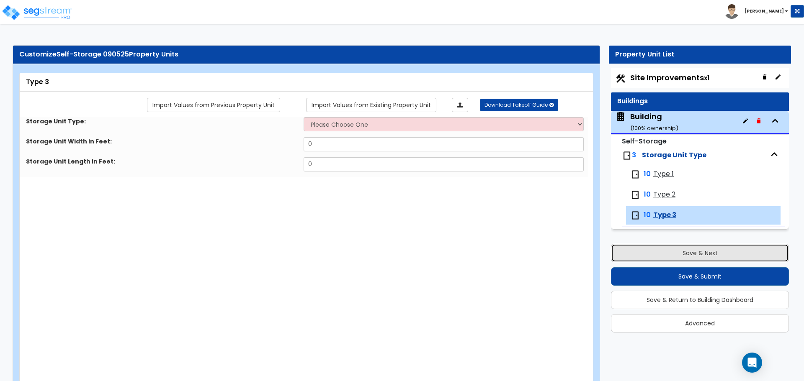
click at [678, 255] on button "Save & Next" at bounding box center [700, 253] width 178 height 18
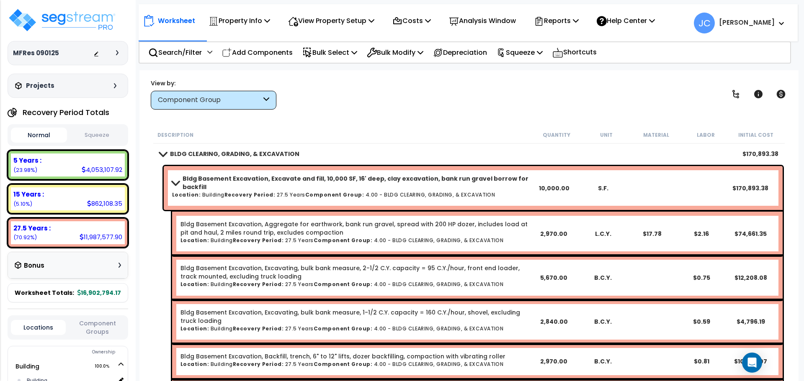
click at [760, 21] on b "[PERSON_NAME]" at bounding box center [747, 22] width 56 height 9
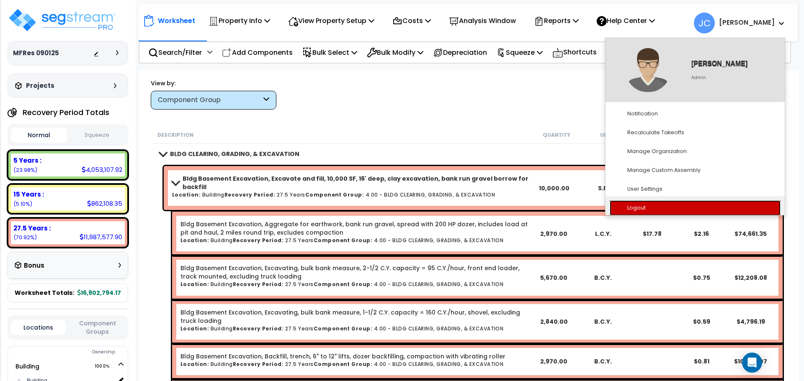
click at [670, 212] on link "Logout" at bounding box center [694, 207] width 171 height 15
